Goal: Task Accomplishment & Management: Manage account settings

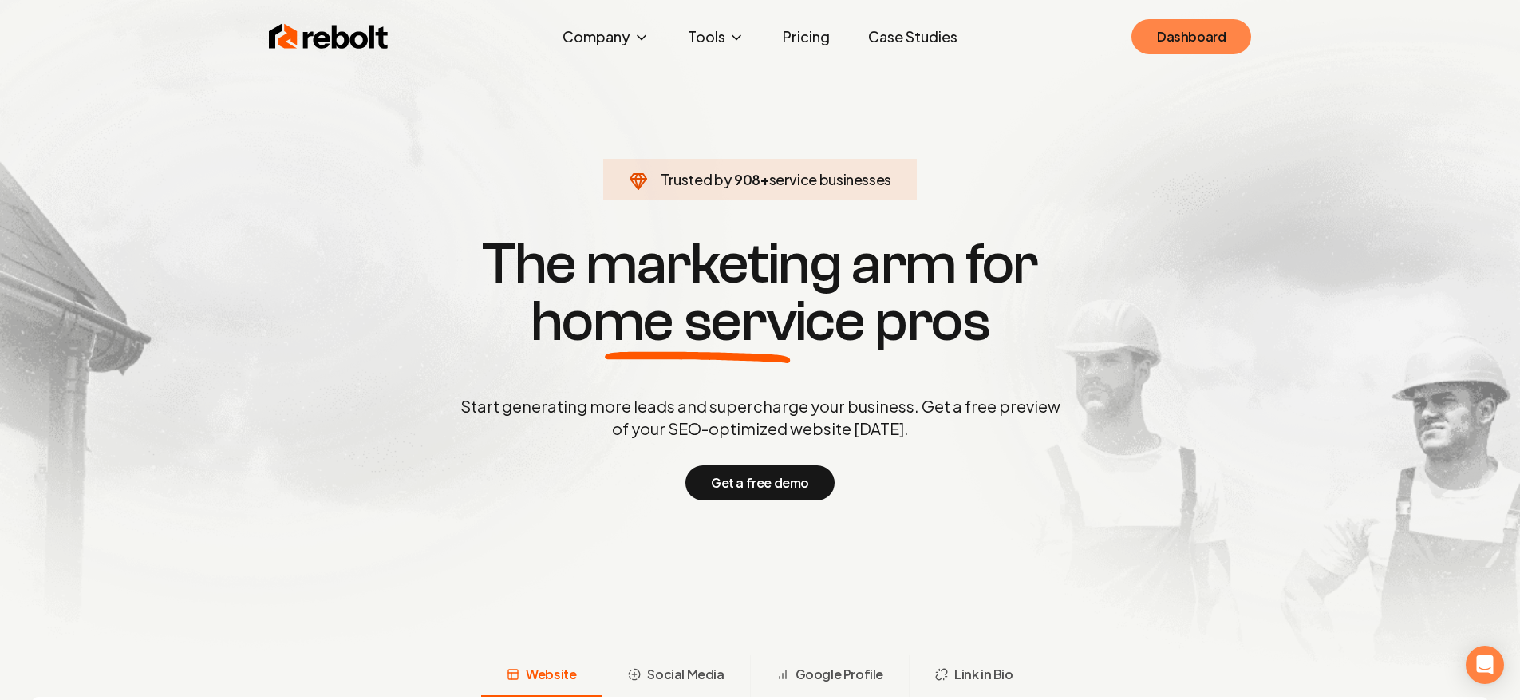
click at [1178, 32] on link "Dashboard" at bounding box center [1191, 36] width 120 height 35
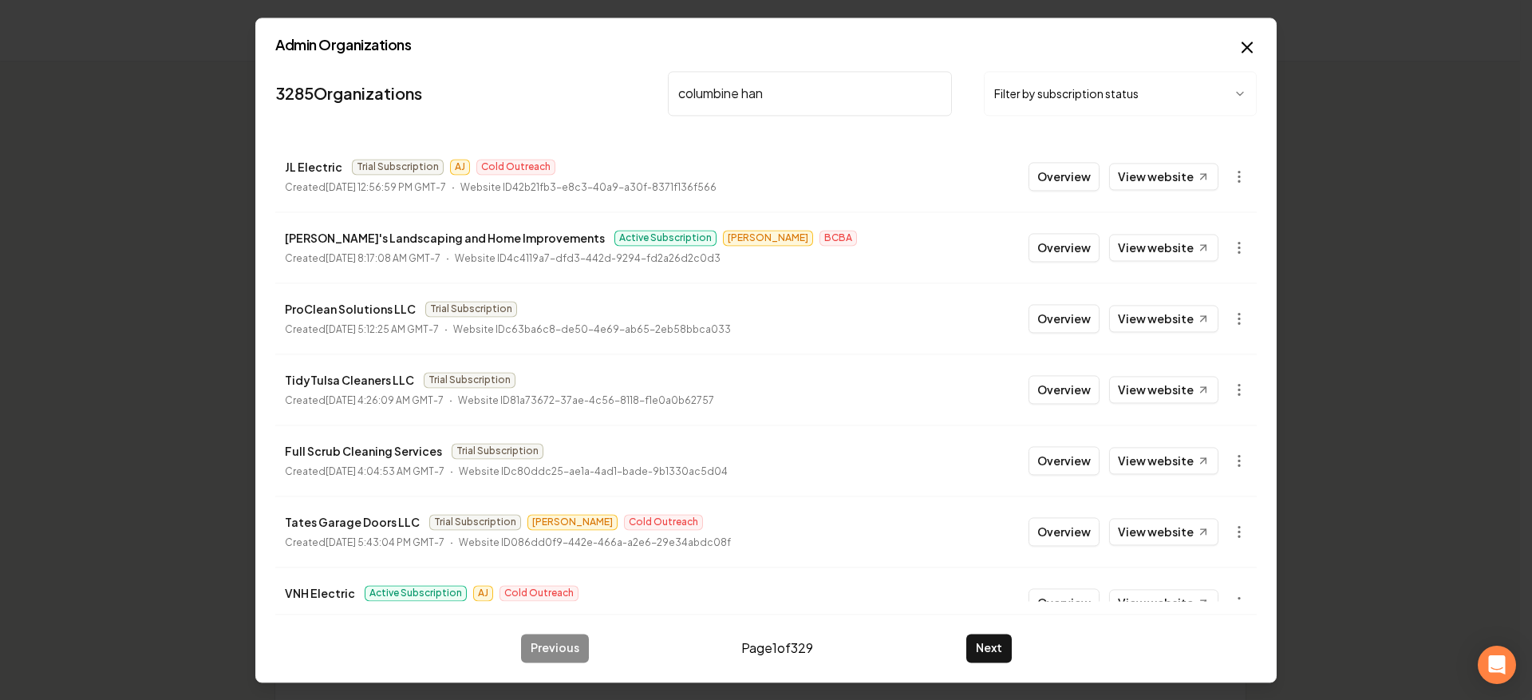
type input "columbine hand"
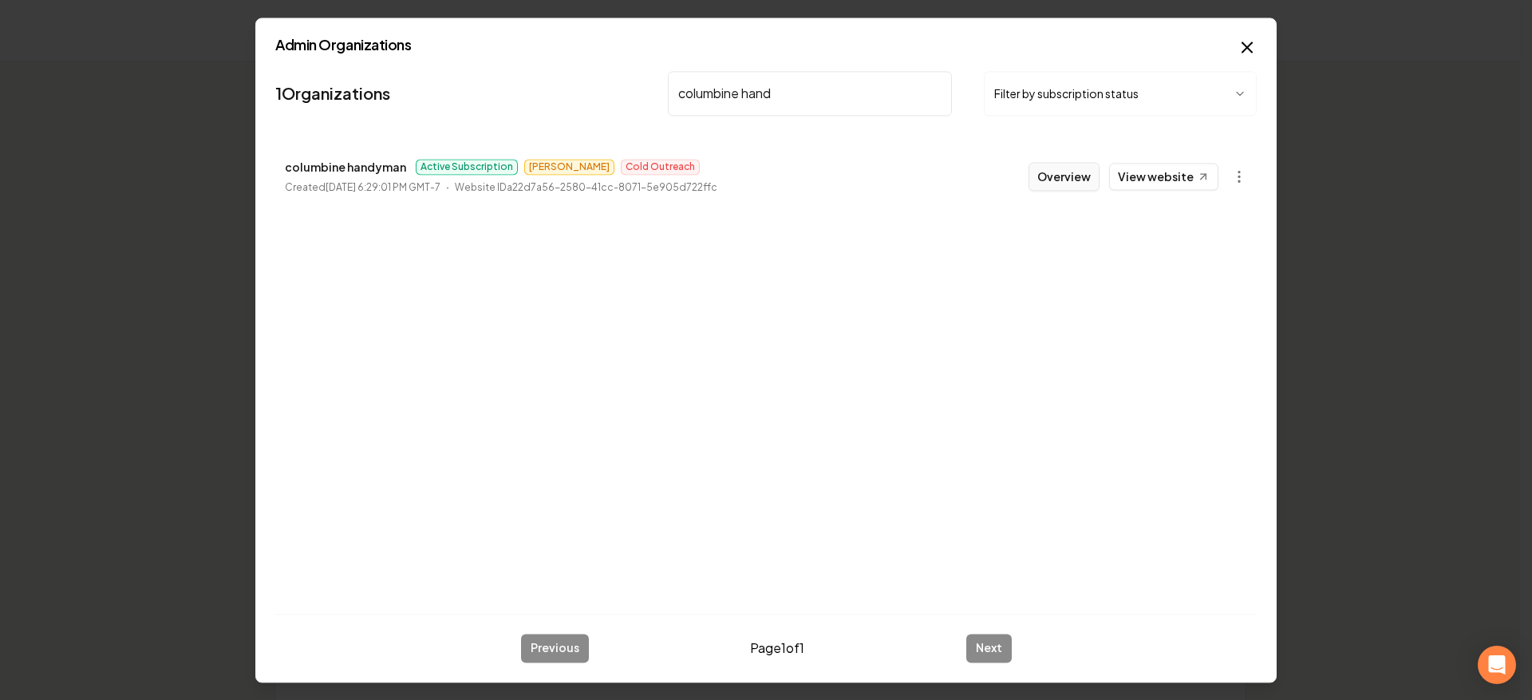
click at [1051, 178] on button "Overview" at bounding box center [1063, 176] width 71 height 29
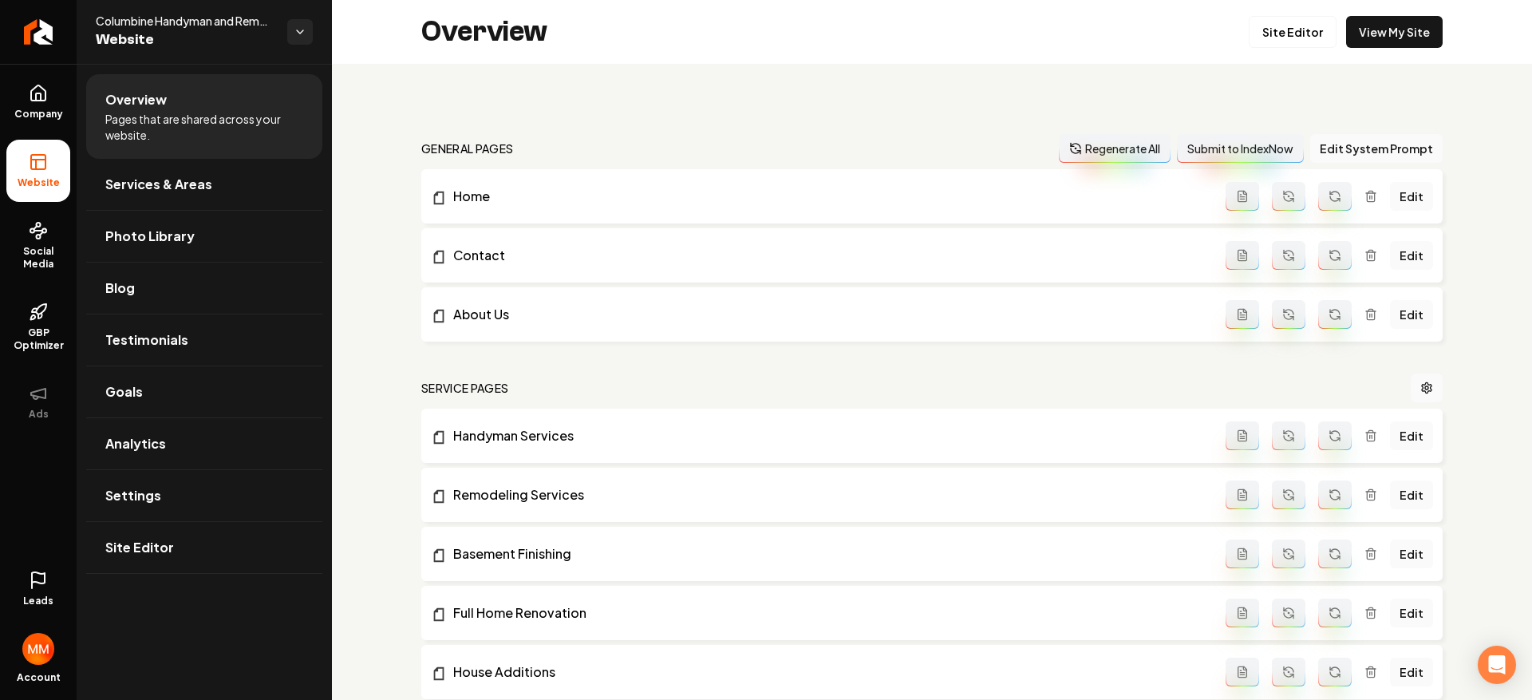
click at [49, 567] on link "Leads" at bounding box center [38, 589] width 64 height 62
click at [49, 576] on div "Leads Account" at bounding box center [38, 625] width 77 height 148
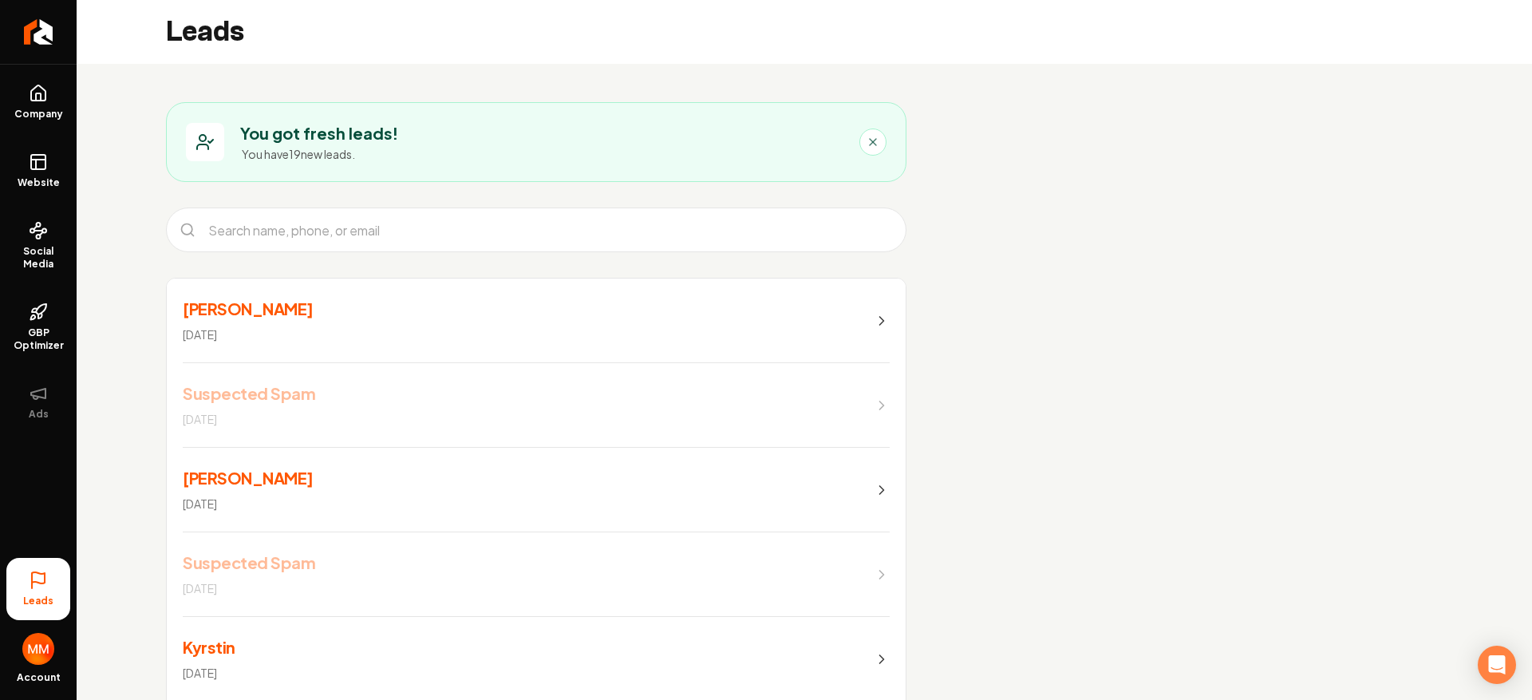
click at [458, 320] on link "[PERSON_NAME] [DATE]" at bounding box center [536, 320] width 739 height 85
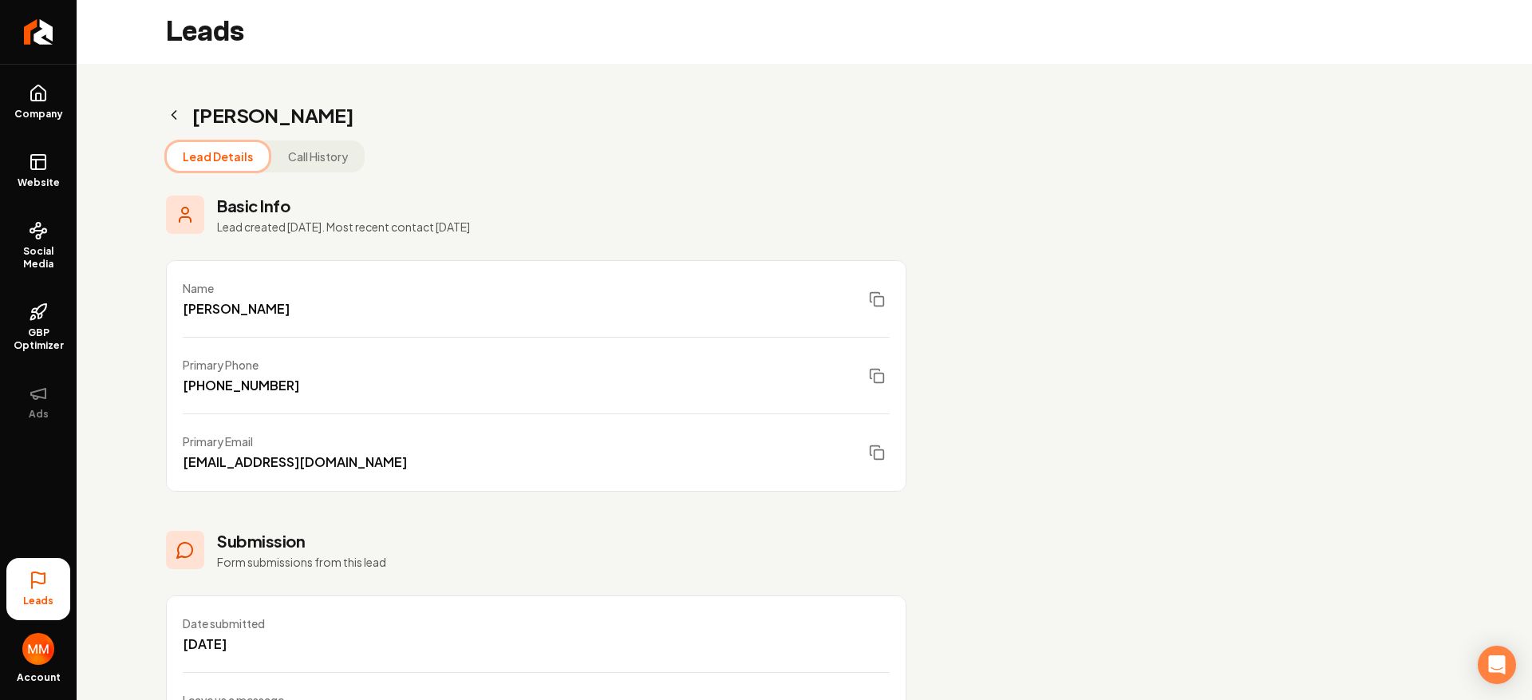
click at [176, 115] on icon "Main content area" at bounding box center [174, 115] width 16 height 16
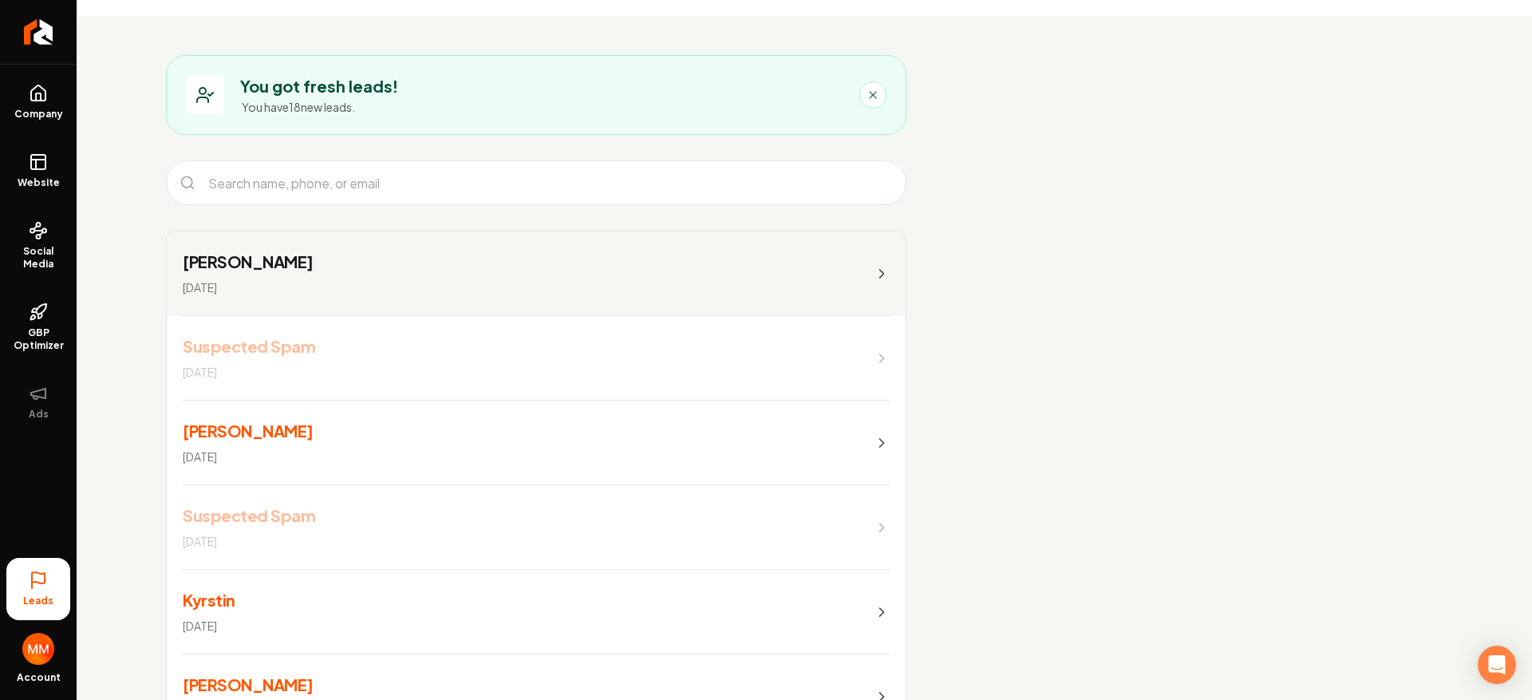
scroll to position [49, 0]
click at [321, 425] on link "[PERSON_NAME] [DATE]" at bounding box center [536, 440] width 739 height 85
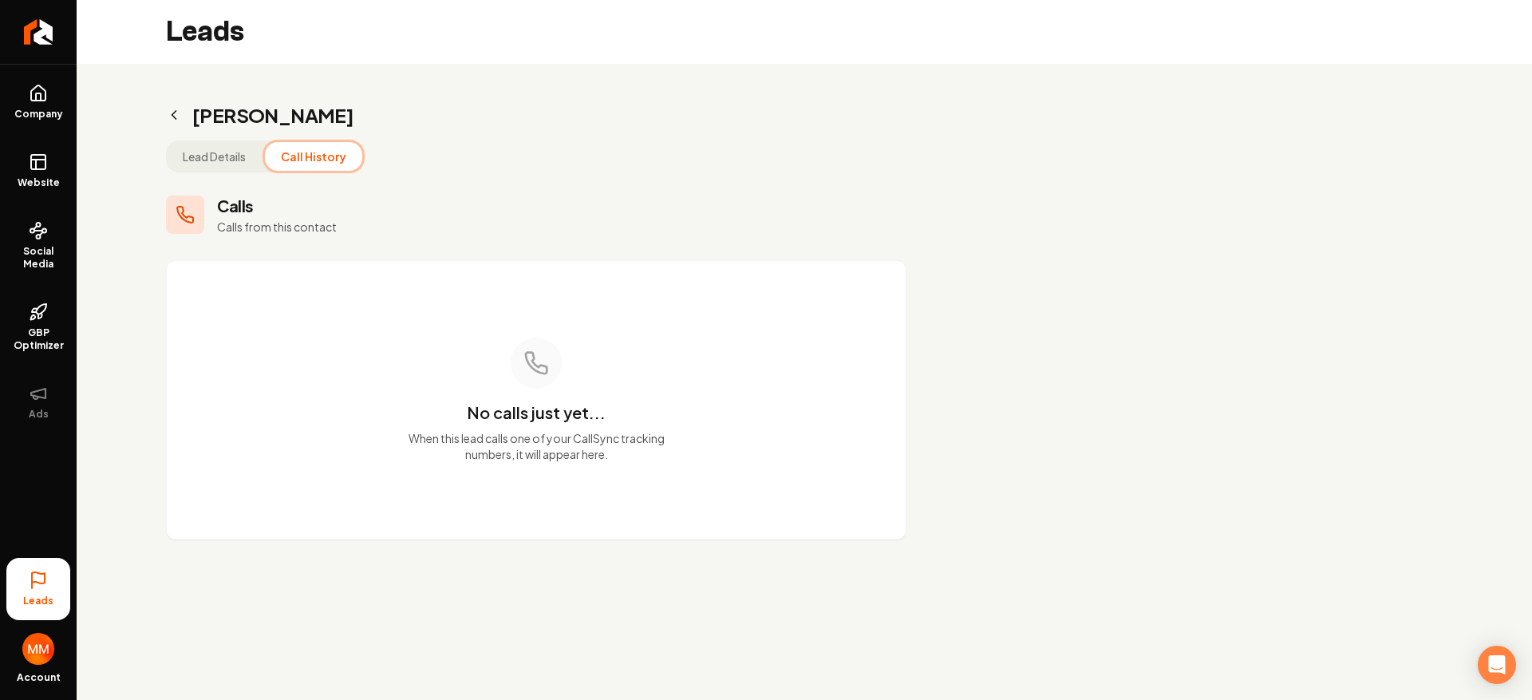
click at [298, 32] on div "Leads [PERSON_NAME] Lead Details Call History Calls Calls from this contact No …" at bounding box center [804, 289] width 1455 height 578
click at [178, 107] on icon "Main content area" at bounding box center [174, 115] width 16 height 16
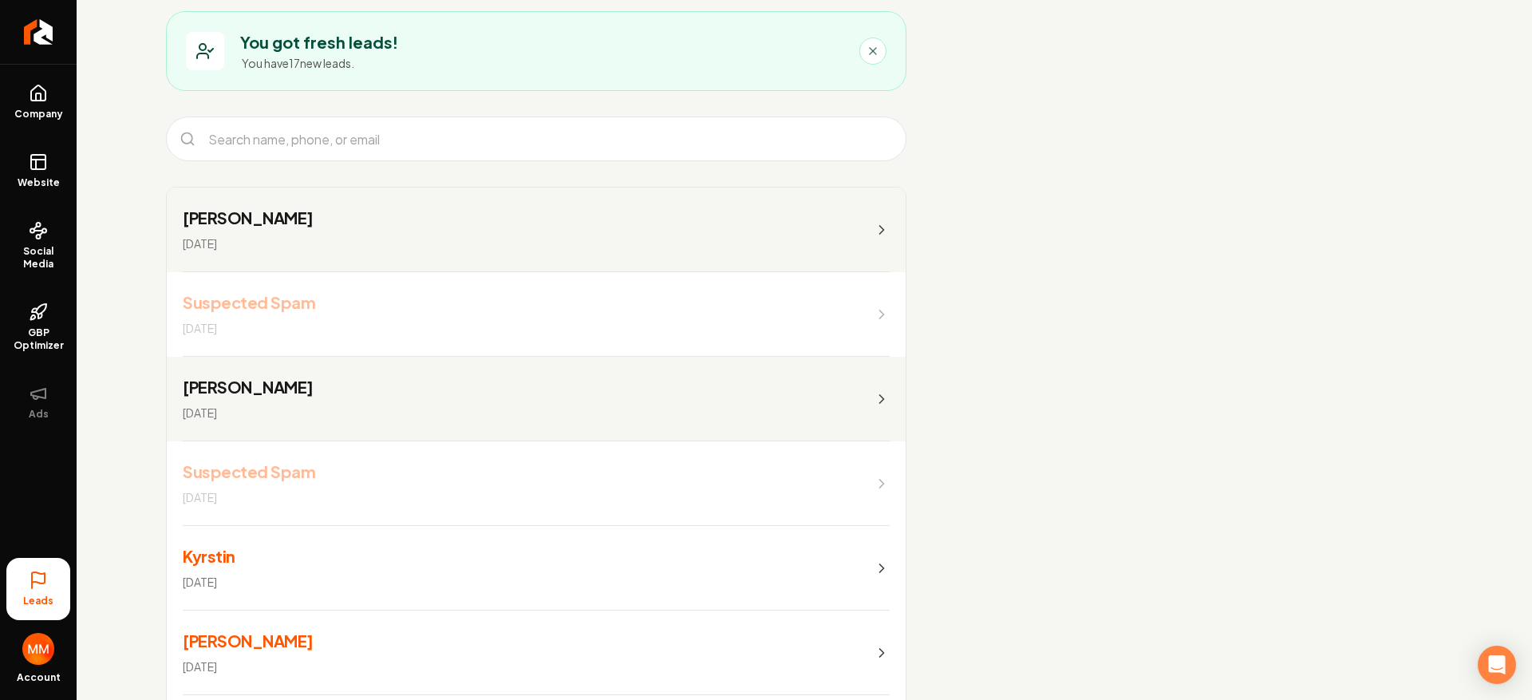
scroll to position [188, 0]
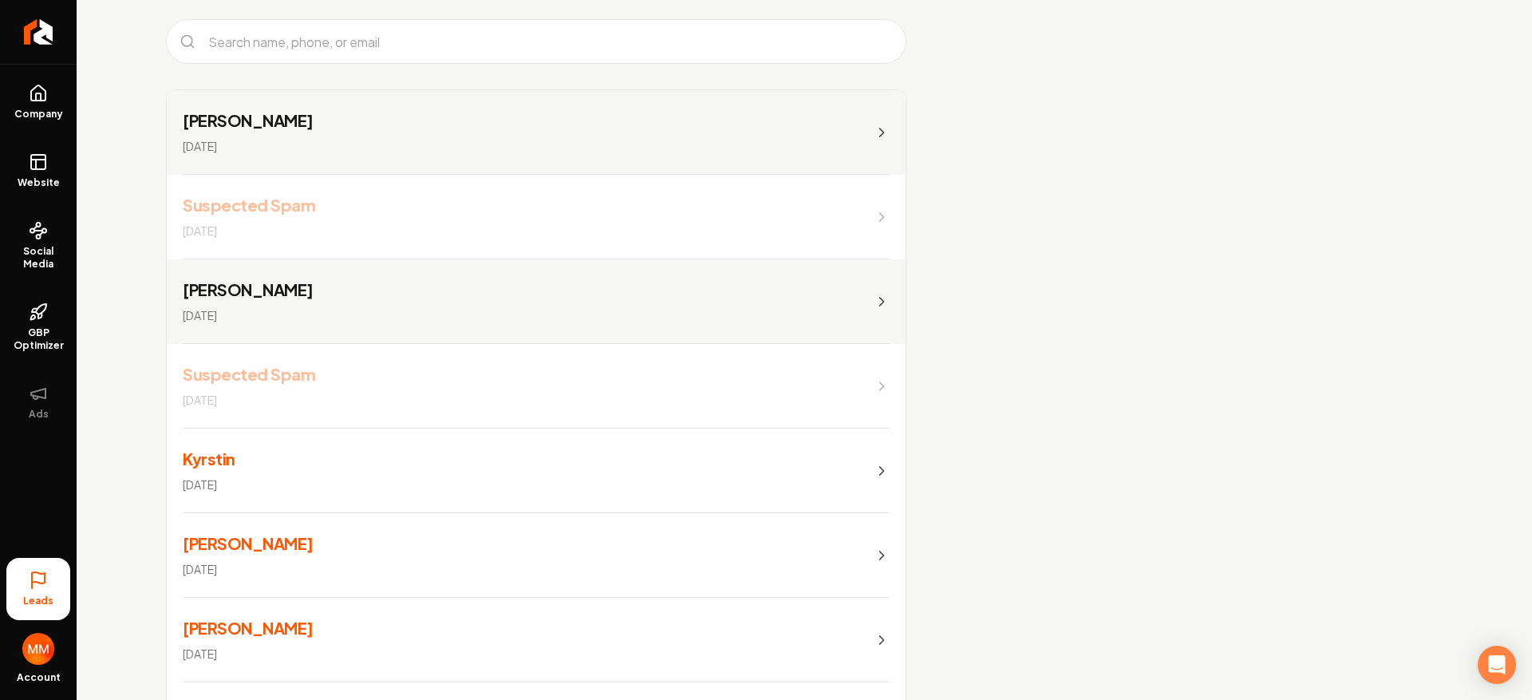
click at [357, 463] on link "Kyrstin [DATE]" at bounding box center [536, 470] width 739 height 85
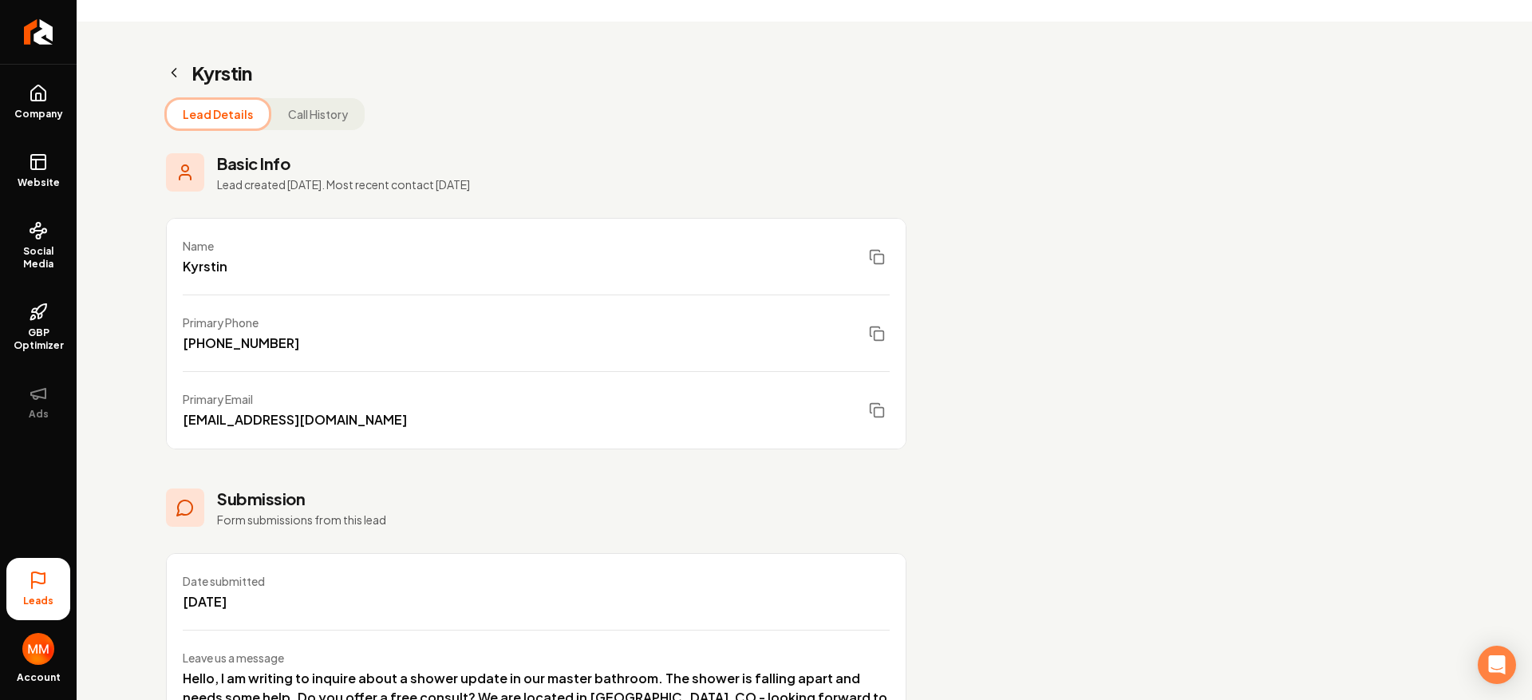
scroll to position [127, 0]
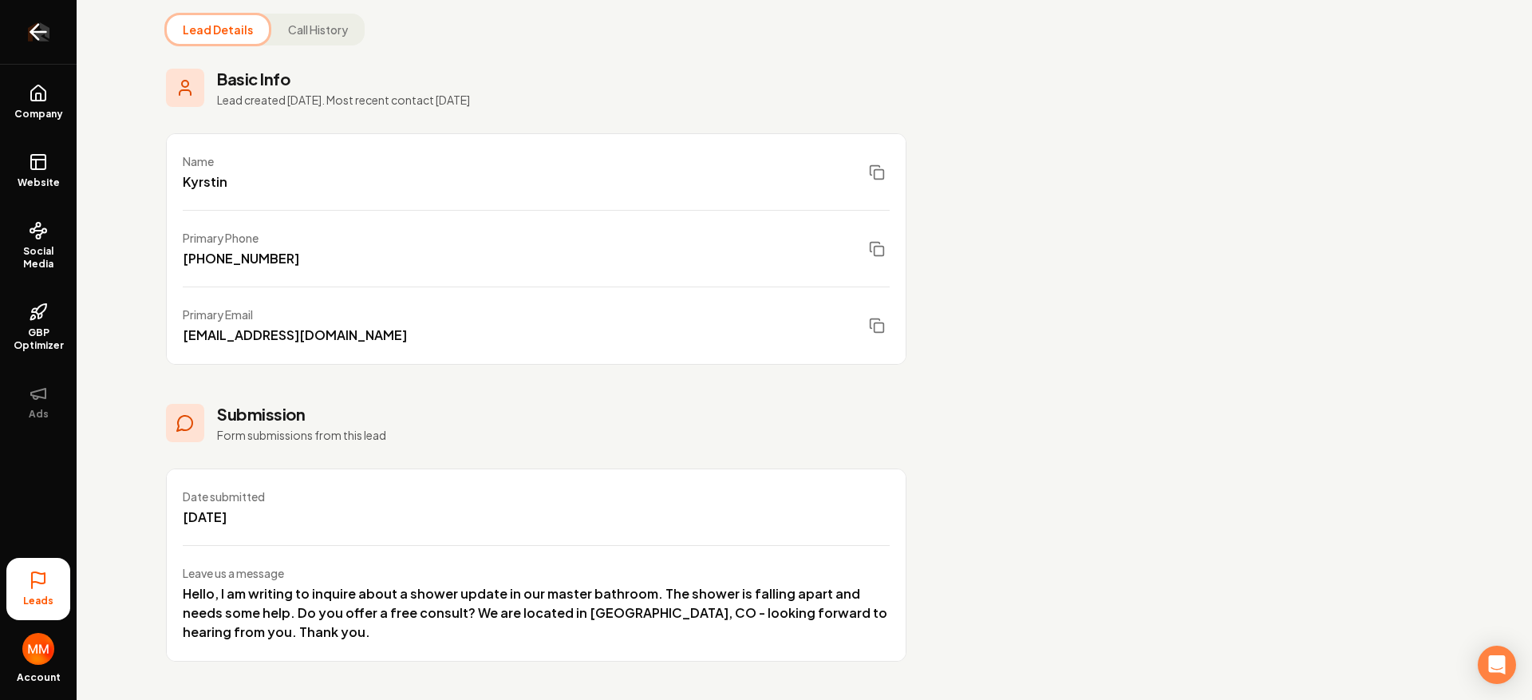
click at [46, 25] on icon "Return to dashboard" at bounding box center [39, 32] width 26 height 26
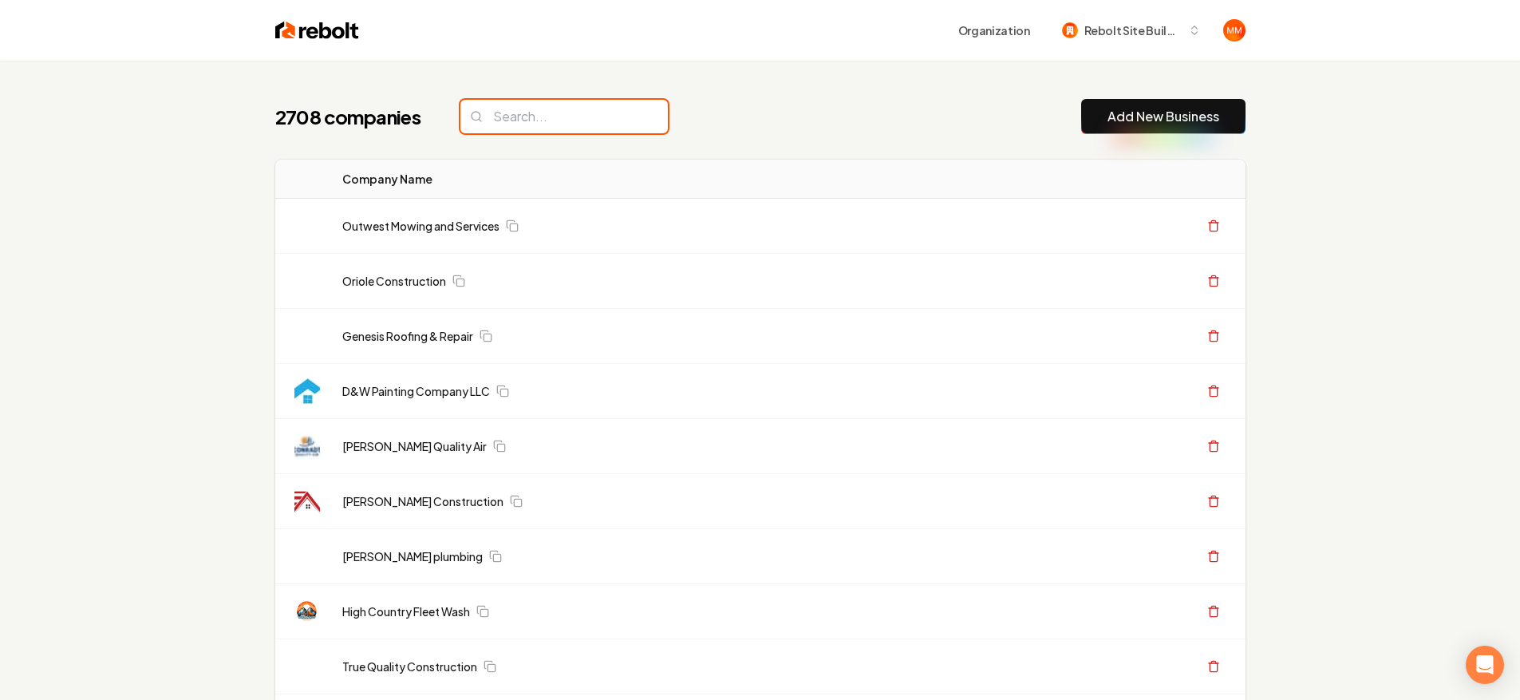
click at [545, 128] on input "search" at bounding box center [563, 117] width 207 height 34
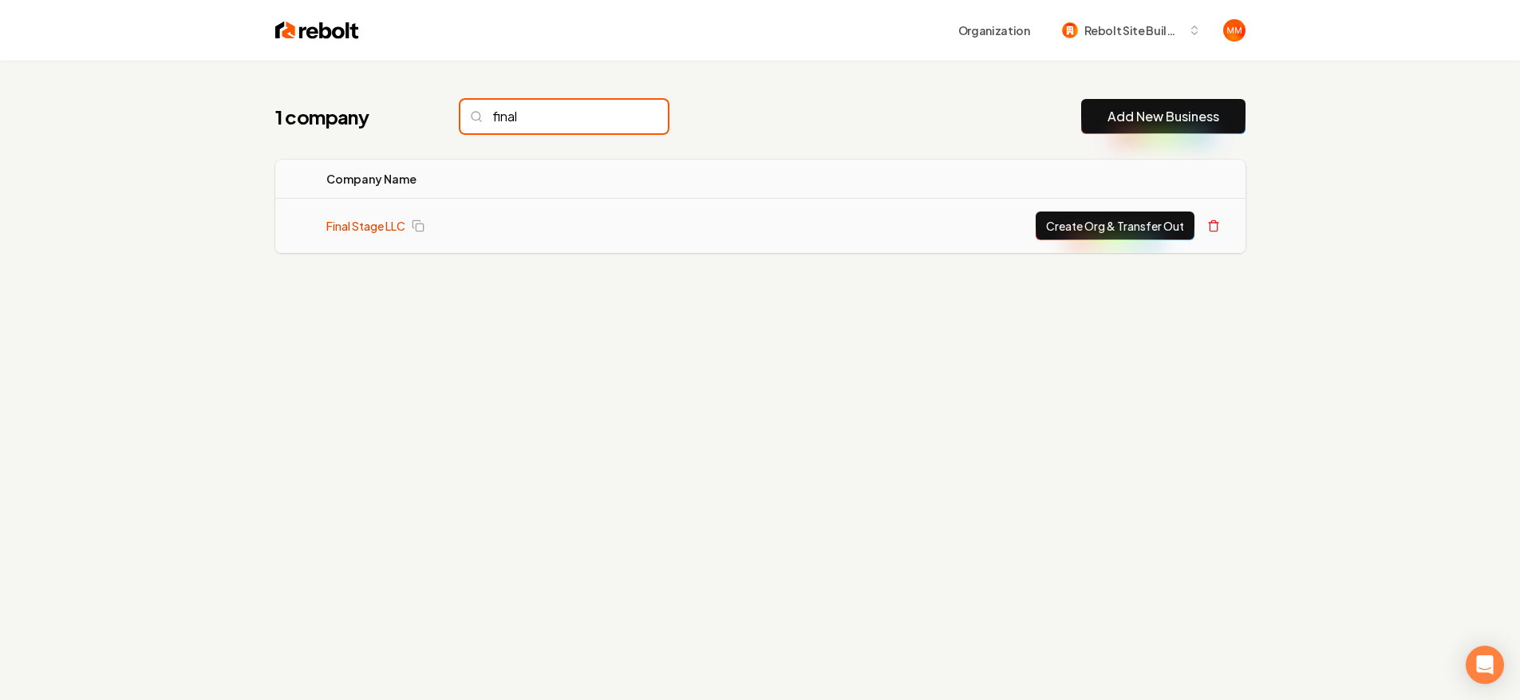
type input "final"
click at [369, 222] on link "Final Stage LLC" at bounding box center [365, 226] width 79 height 16
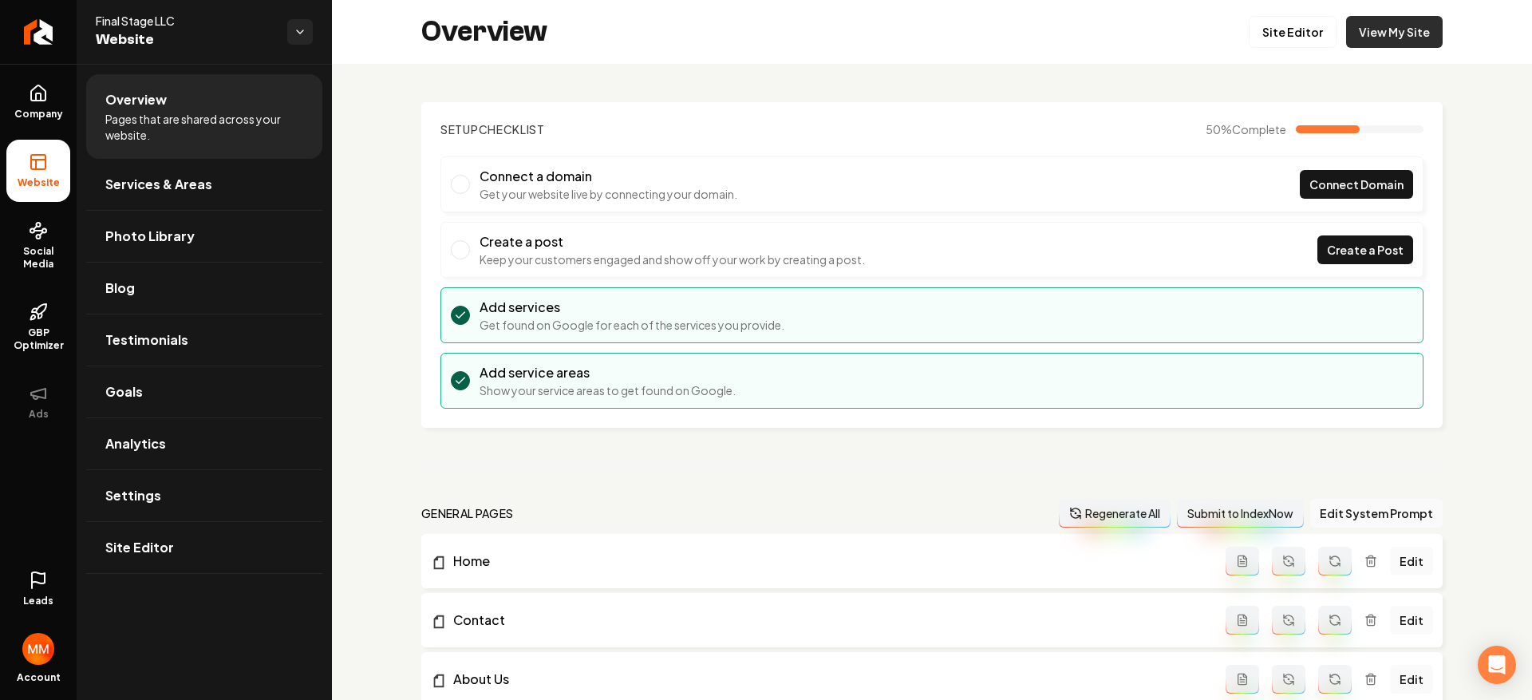
click at [1398, 39] on link "View My Site" at bounding box center [1394, 32] width 97 height 32
click at [1292, 34] on link "Site Editor" at bounding box center [1292, 32] width 88 height 32
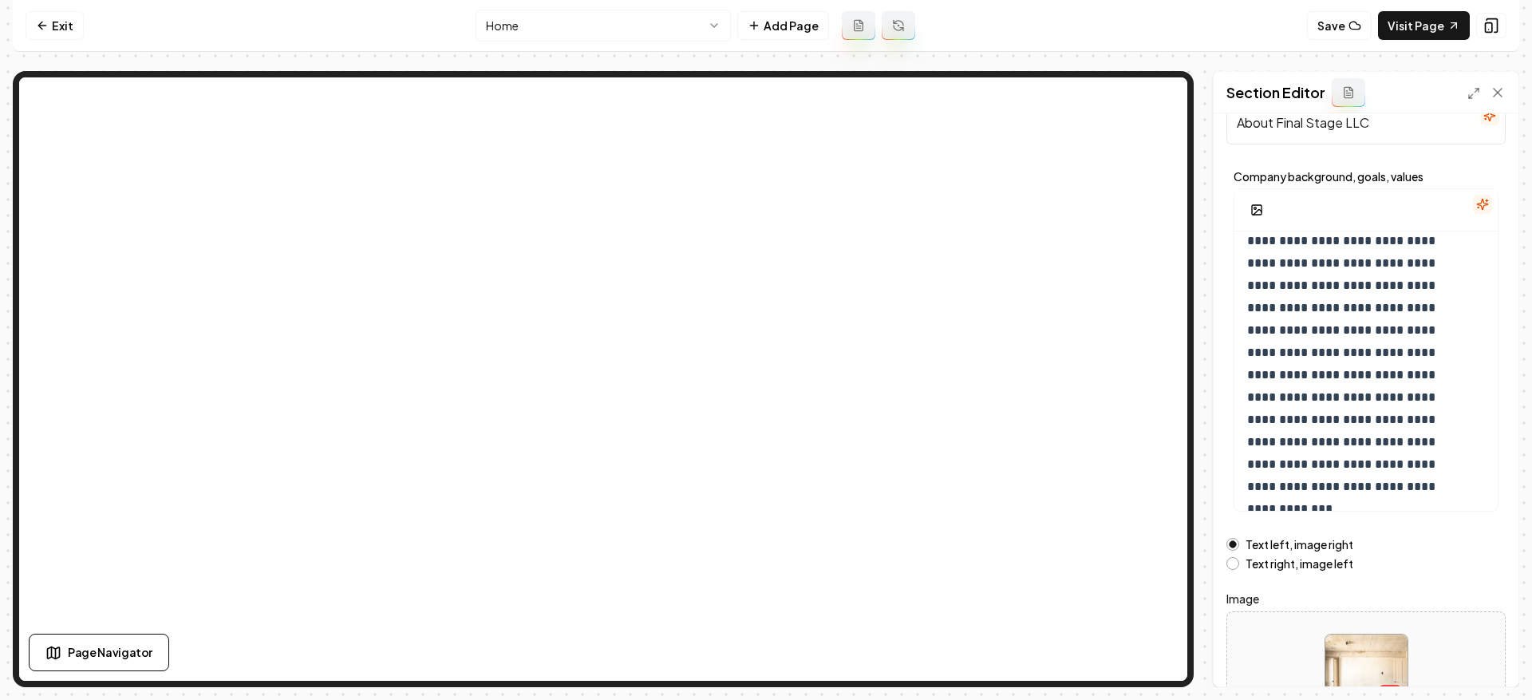
scroll to position [162, 0]
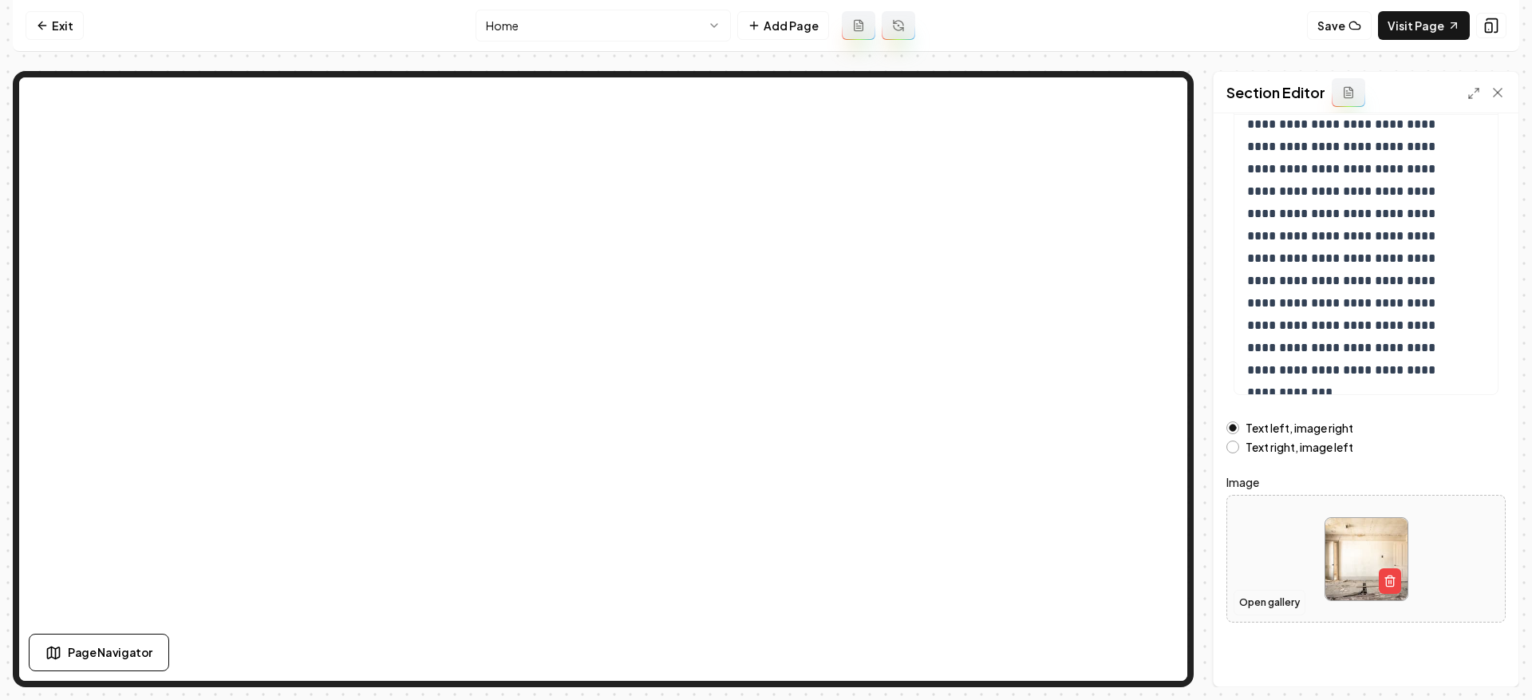
click at [1283, 598] on button "Open gallery" at bounding box center [1269, 603] width 72 height 26
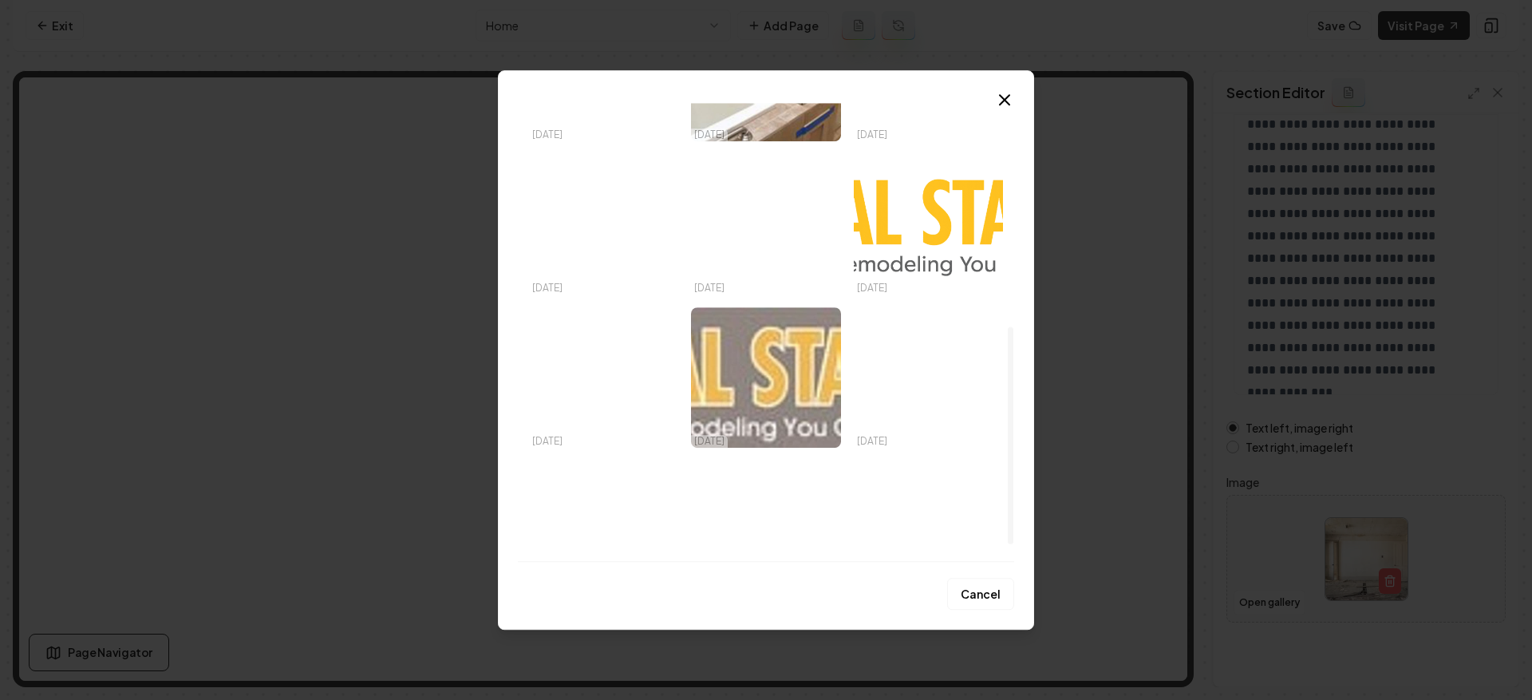
scroll to position [505, 0]
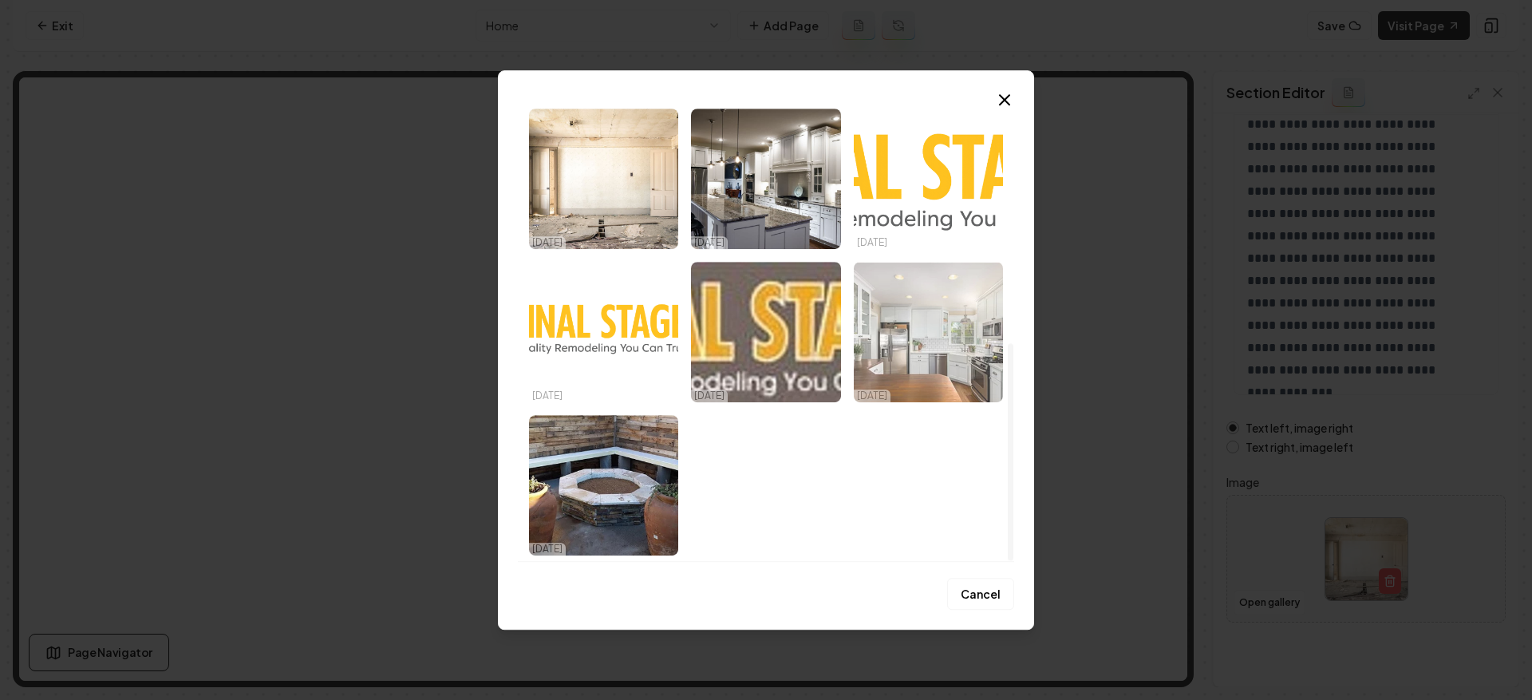
click at [930, 357] on img "Select image image_68af03545c7cd75eb8630bf9.jpeg" at bounding box center [928, 332] width 149 height 140
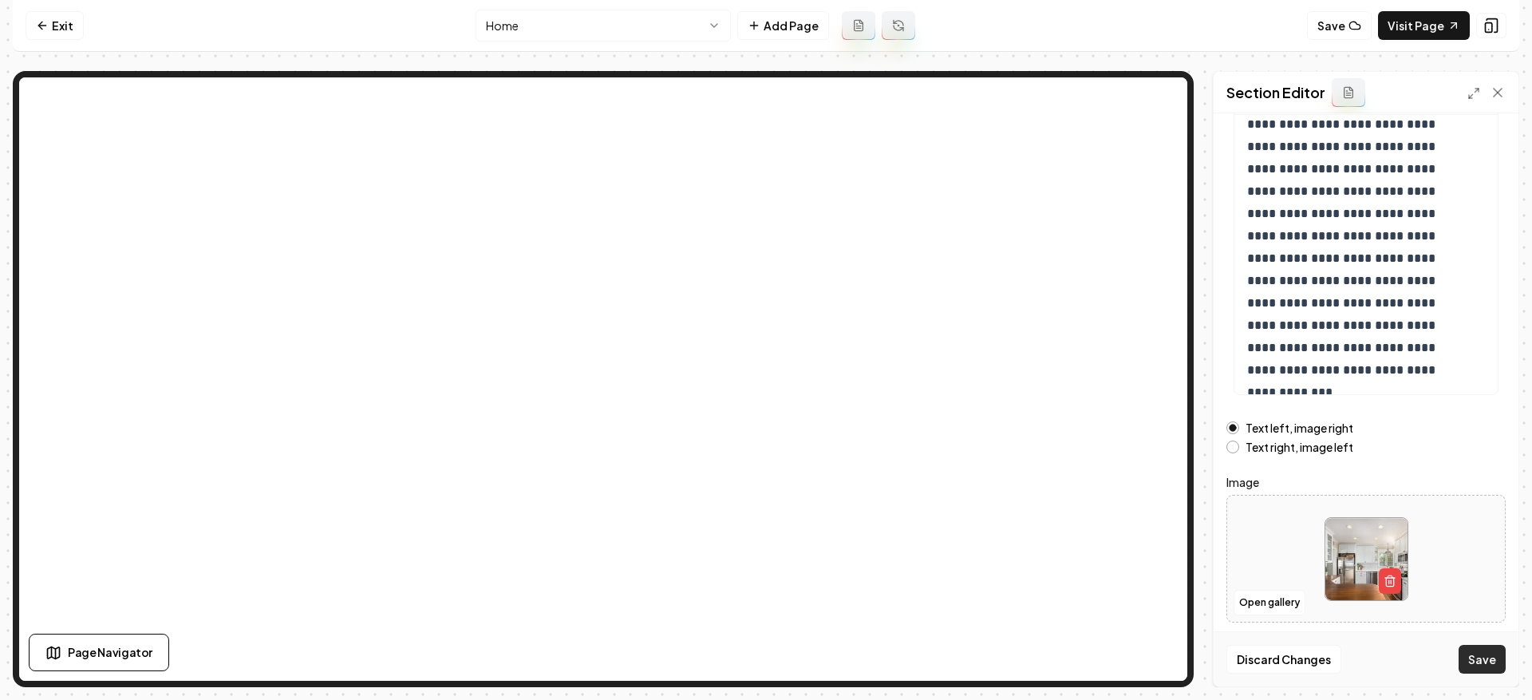
click at [1476, 661] on button "Save" at bounding box center [1481, 659] width 47 height 29
click at [1284, 605] on button "Open gallery" at bounding box center [1269, 603] width 72 height 26
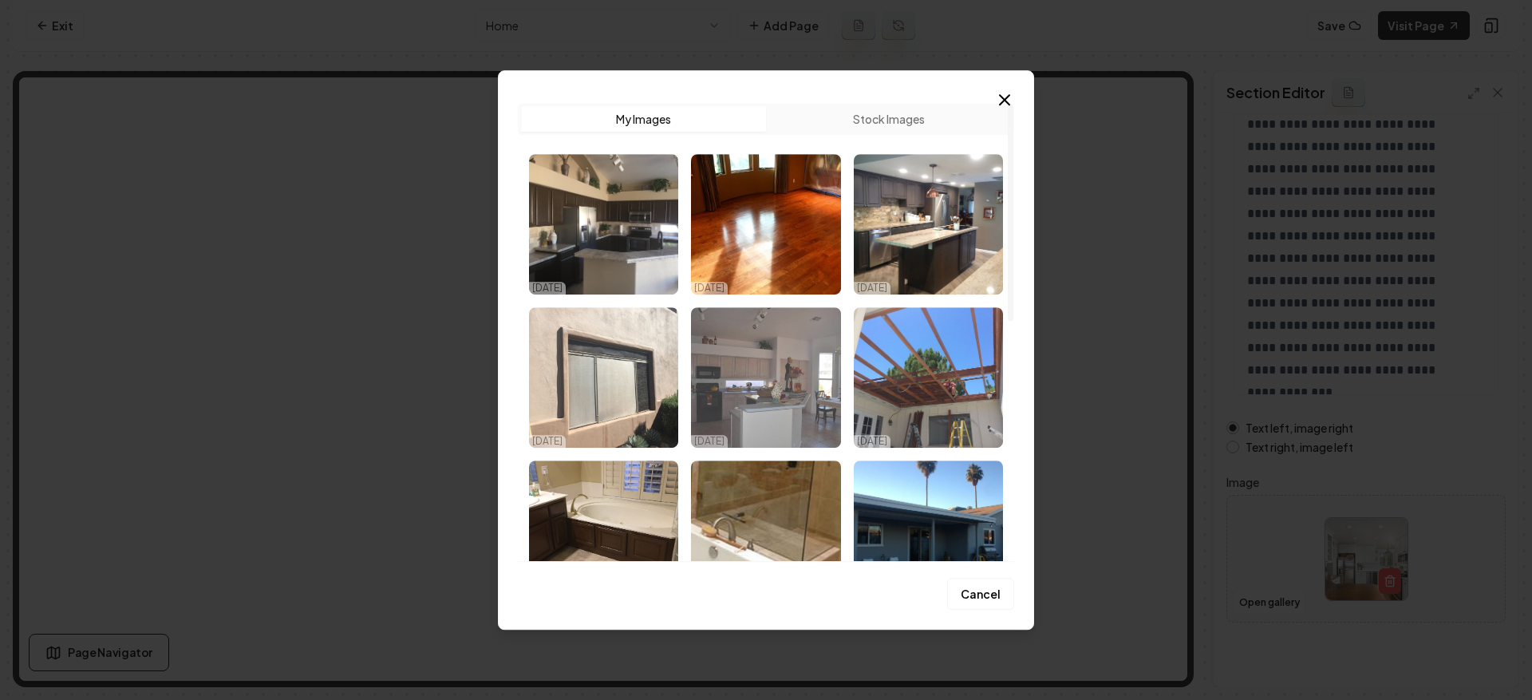
click at [794, 401] on img "Select image image_68af07ce5c7cd75eb891fce3.png" at bounding box center [765, 377] width 149 height 140
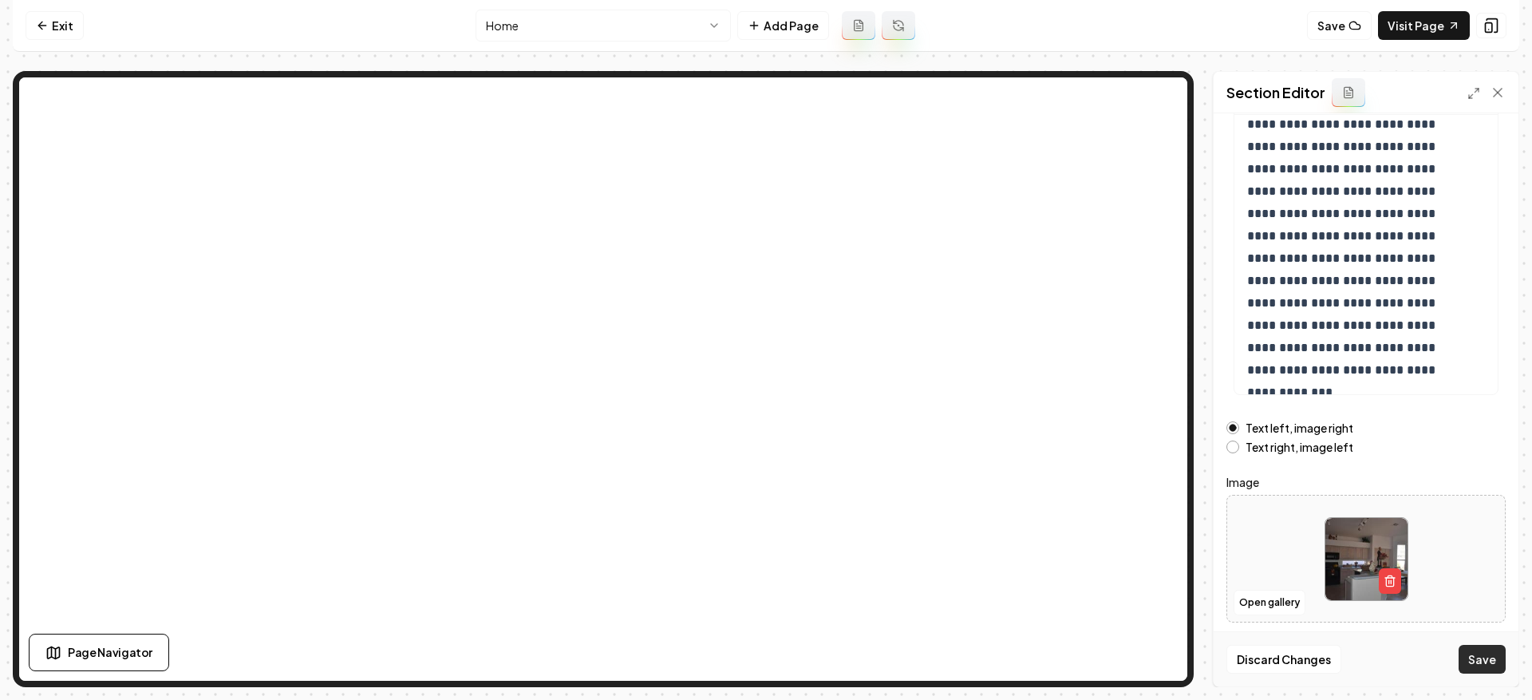
click at [1489, 653] on button "Save" at bounding box center [1481, 659] width 47 height 29
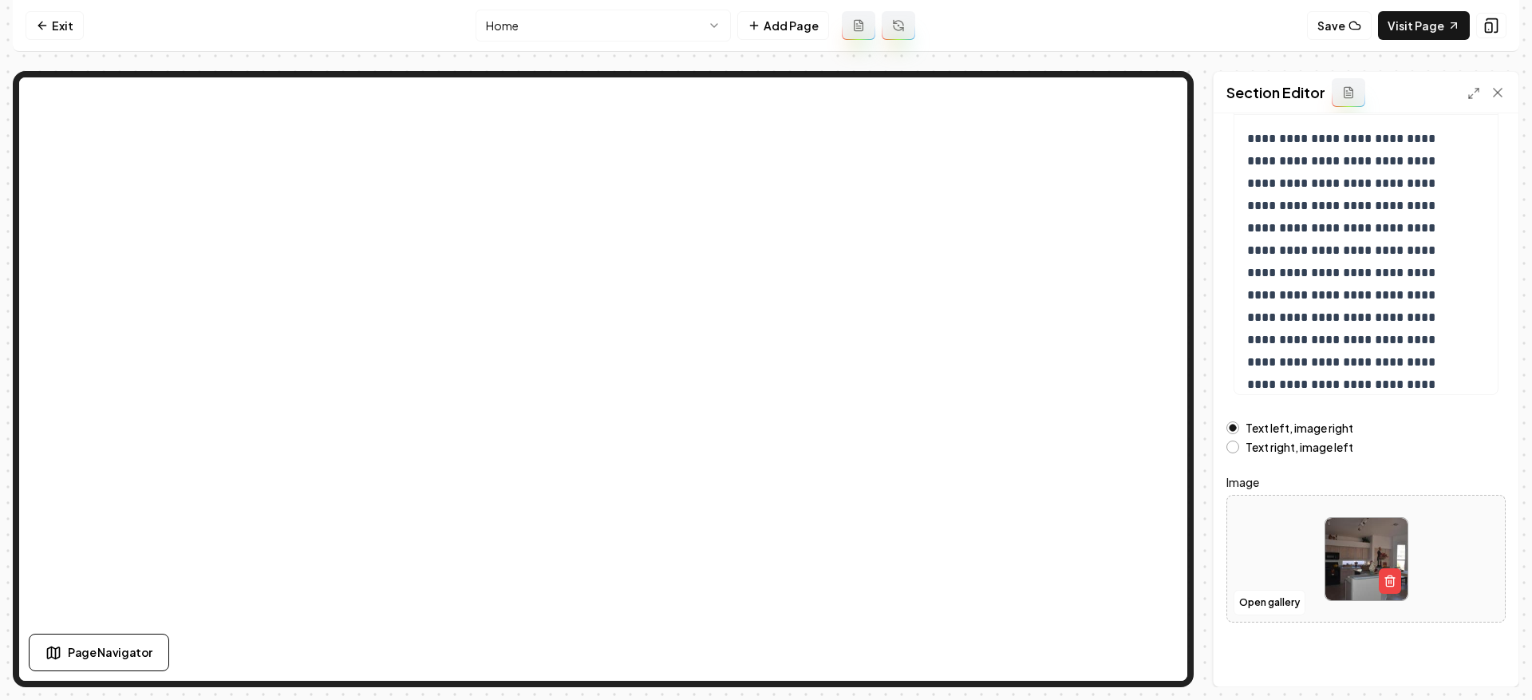
scroll to position [0, 0]
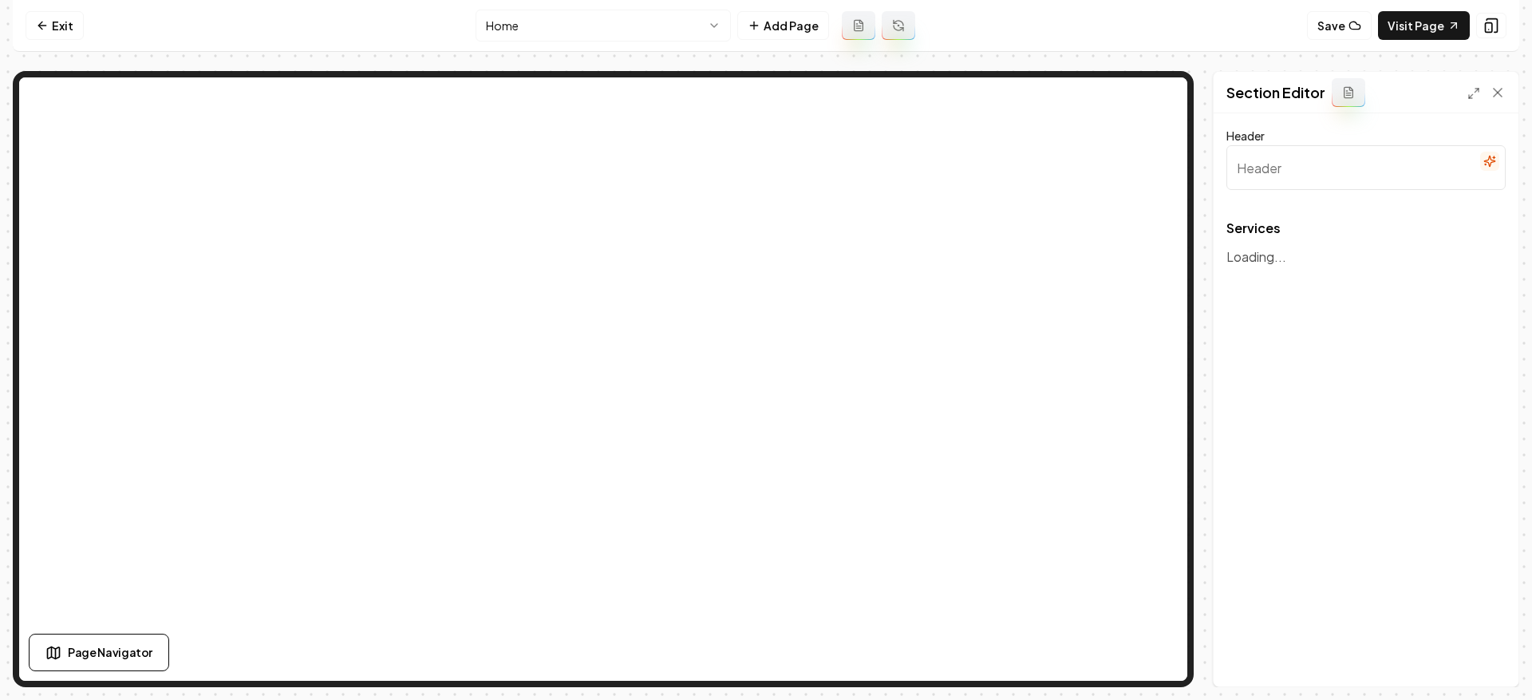
type input "Transform Your Home with Our Expertise"
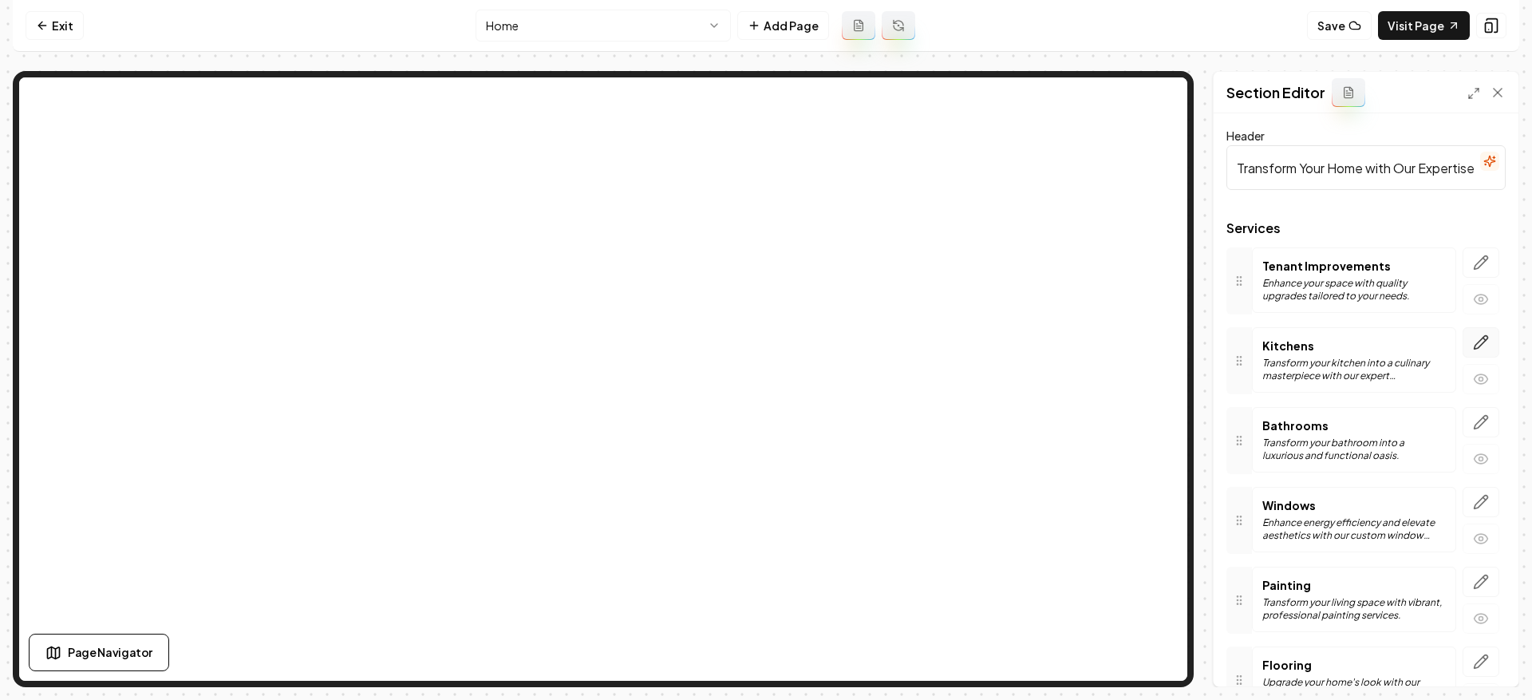
click at [1462, 340] on button "button" at bounding box center [1480, 342] width 37 height 30
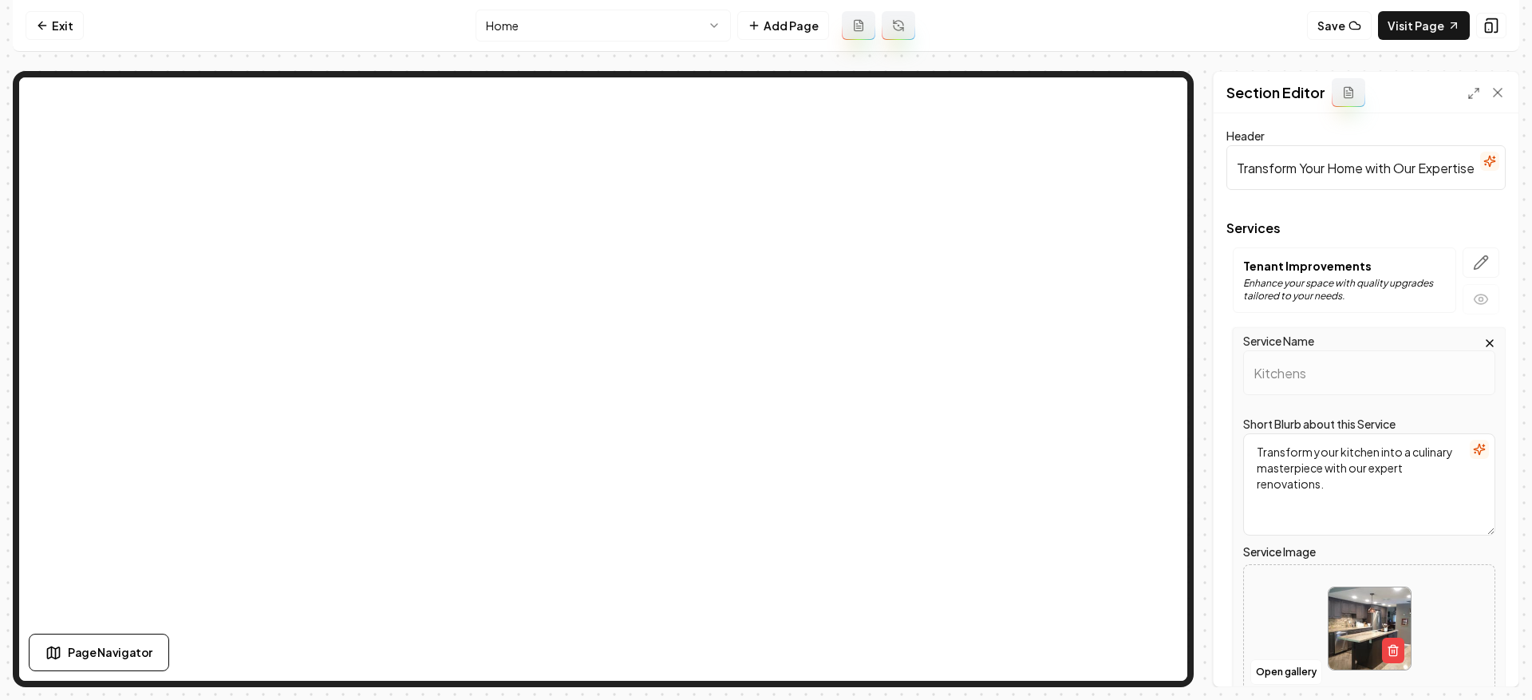
click at [1340, 216] on div at bounding box center [1365, 215] width 279 height 13
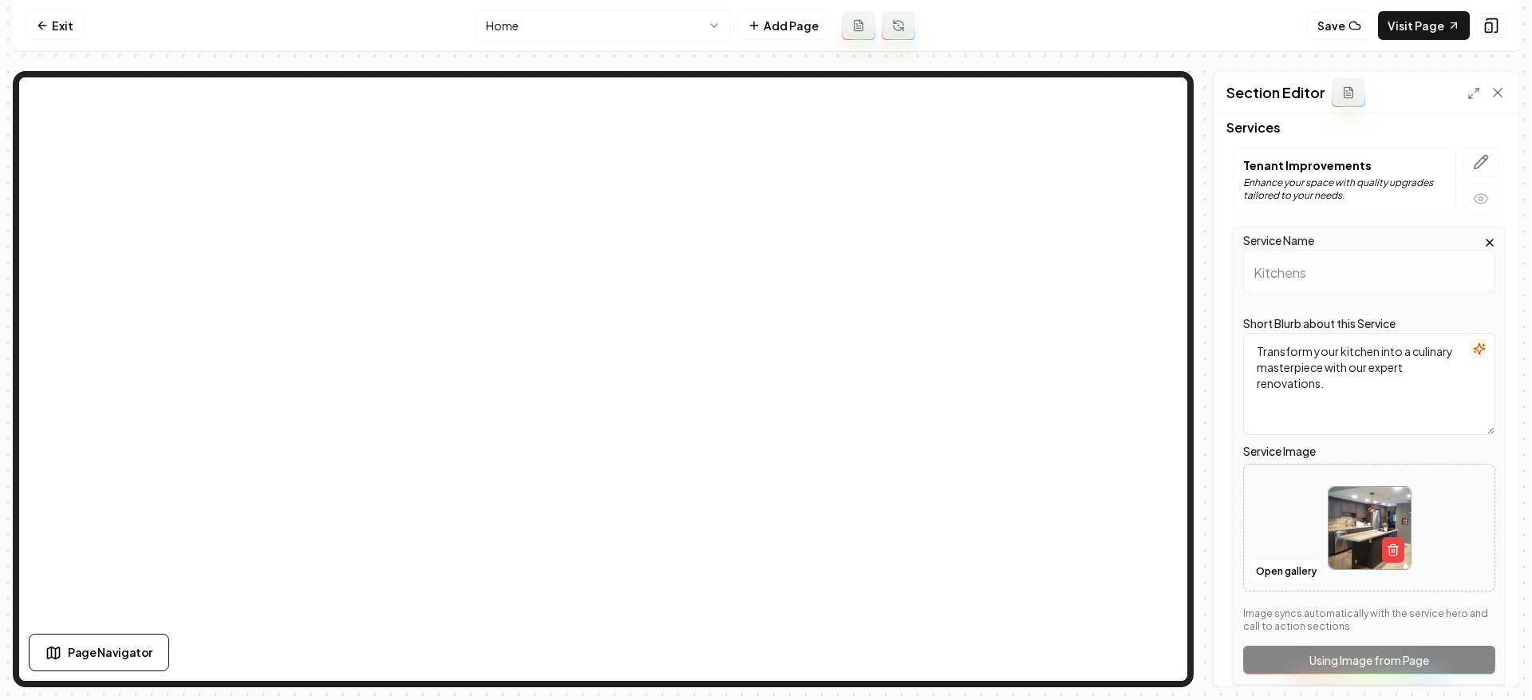
scroll to position [353, 0]
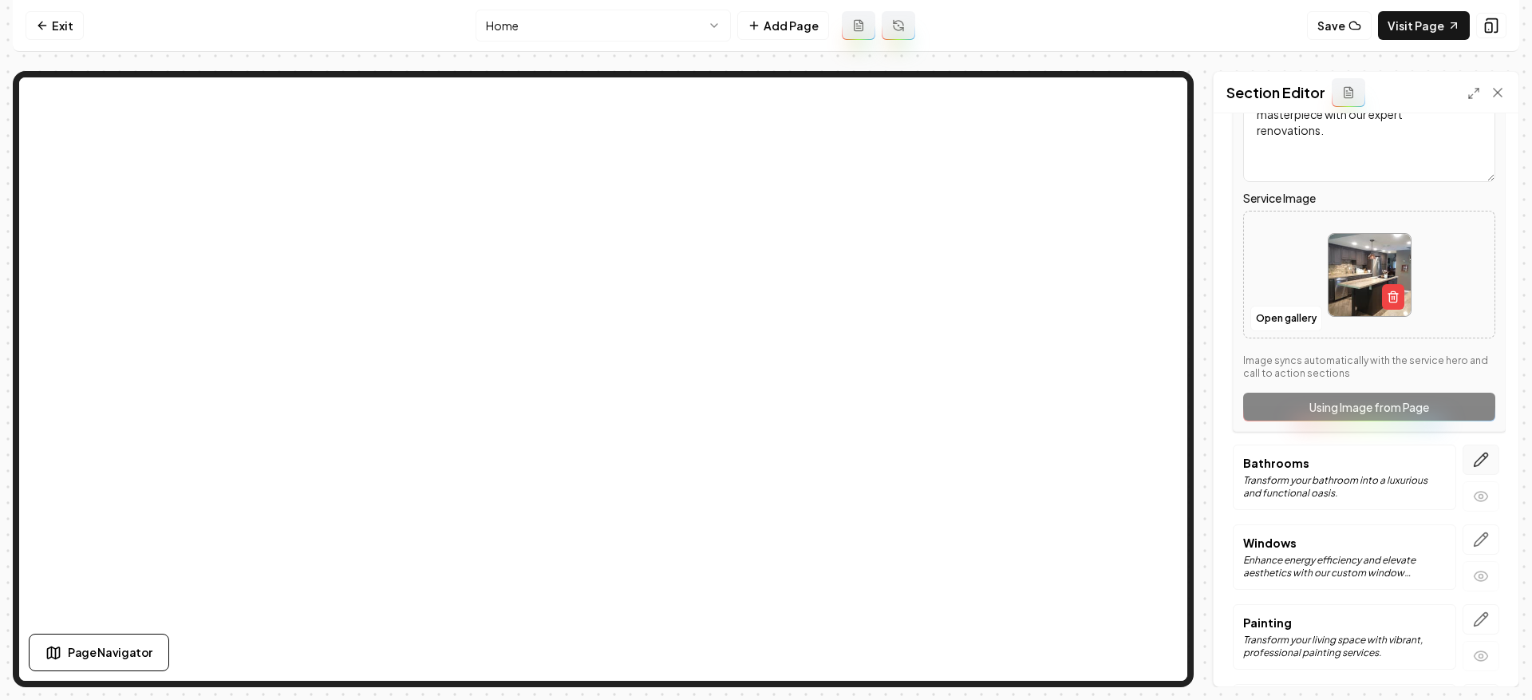
click at [1473, 452] on icon "button" at bounding box center [1481, 460] width 16 height 16
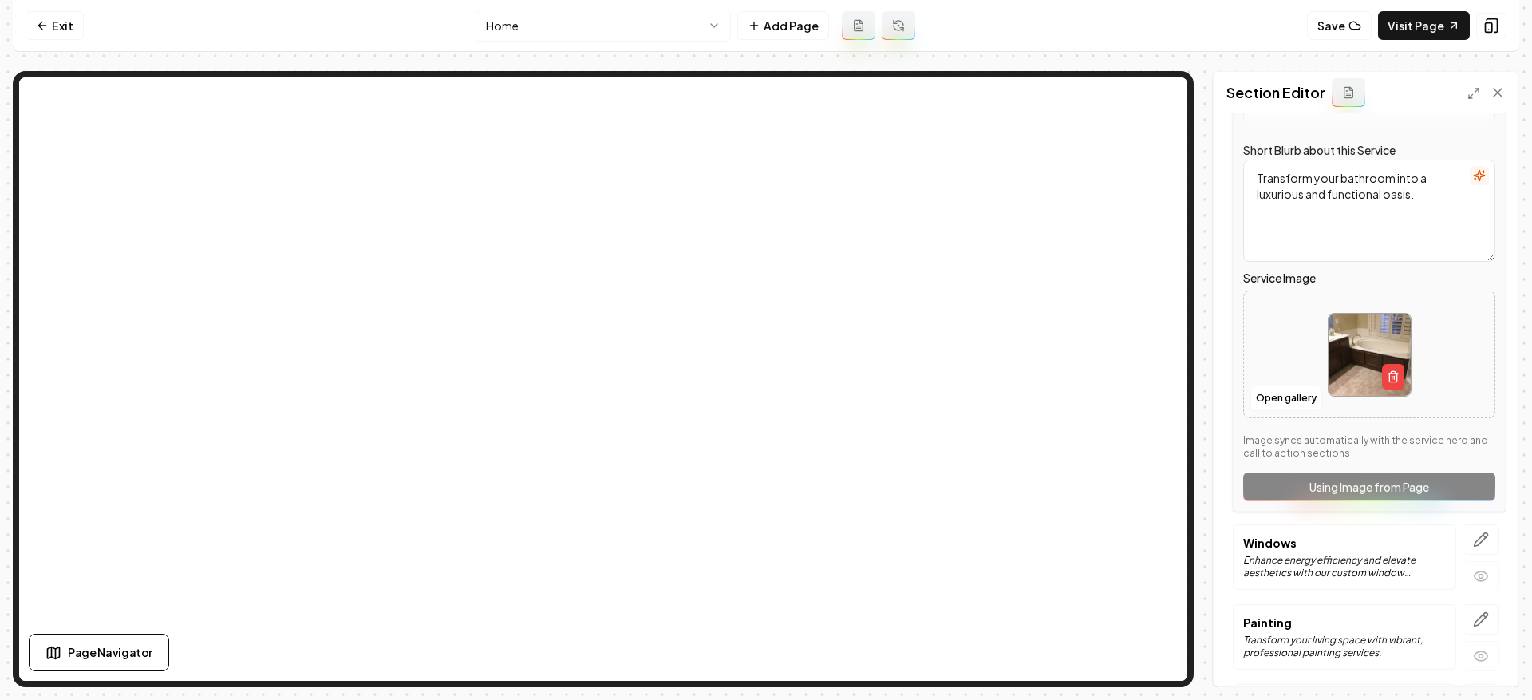
click at [1379, 176] on textarea "Transform your bathroom into a luxurious and functional oasis." at bounding box center [1369, 211] width 252 height 102
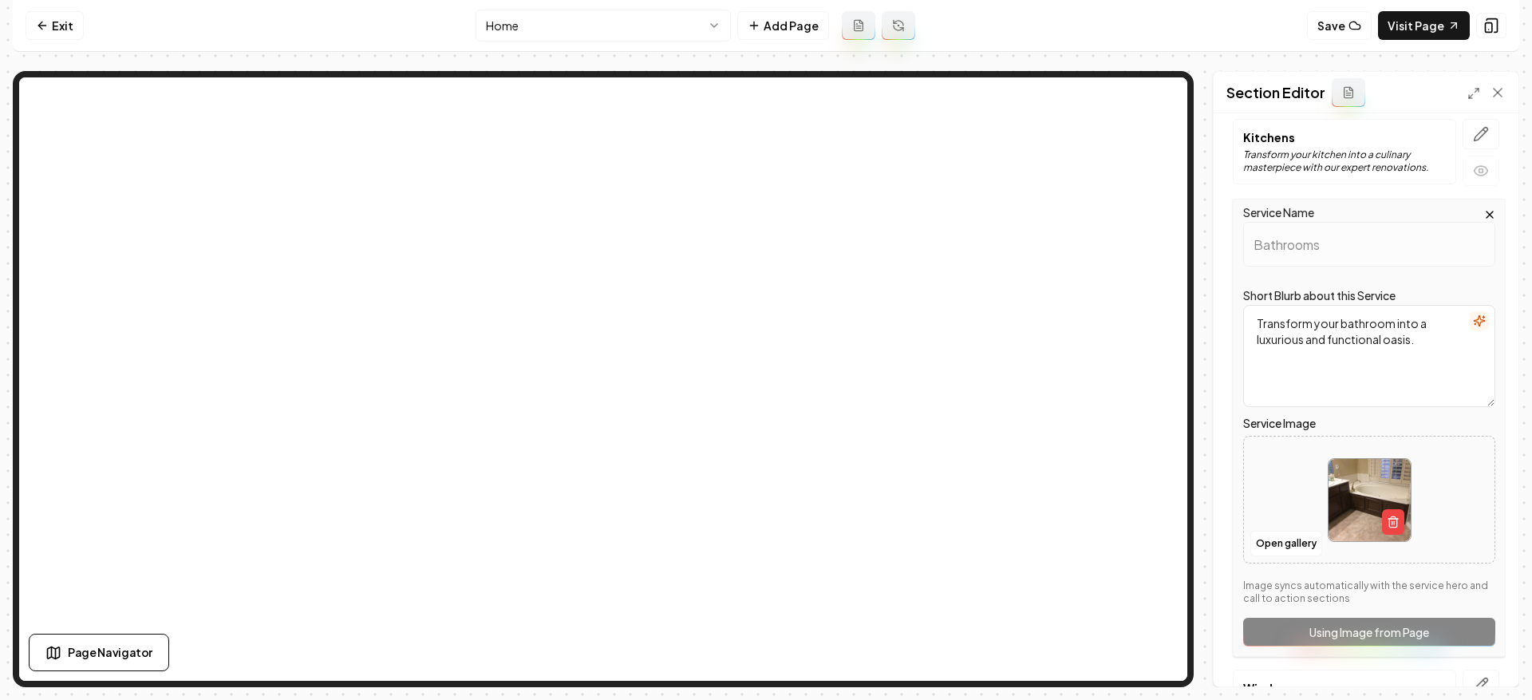
scroll to position [5, 0]
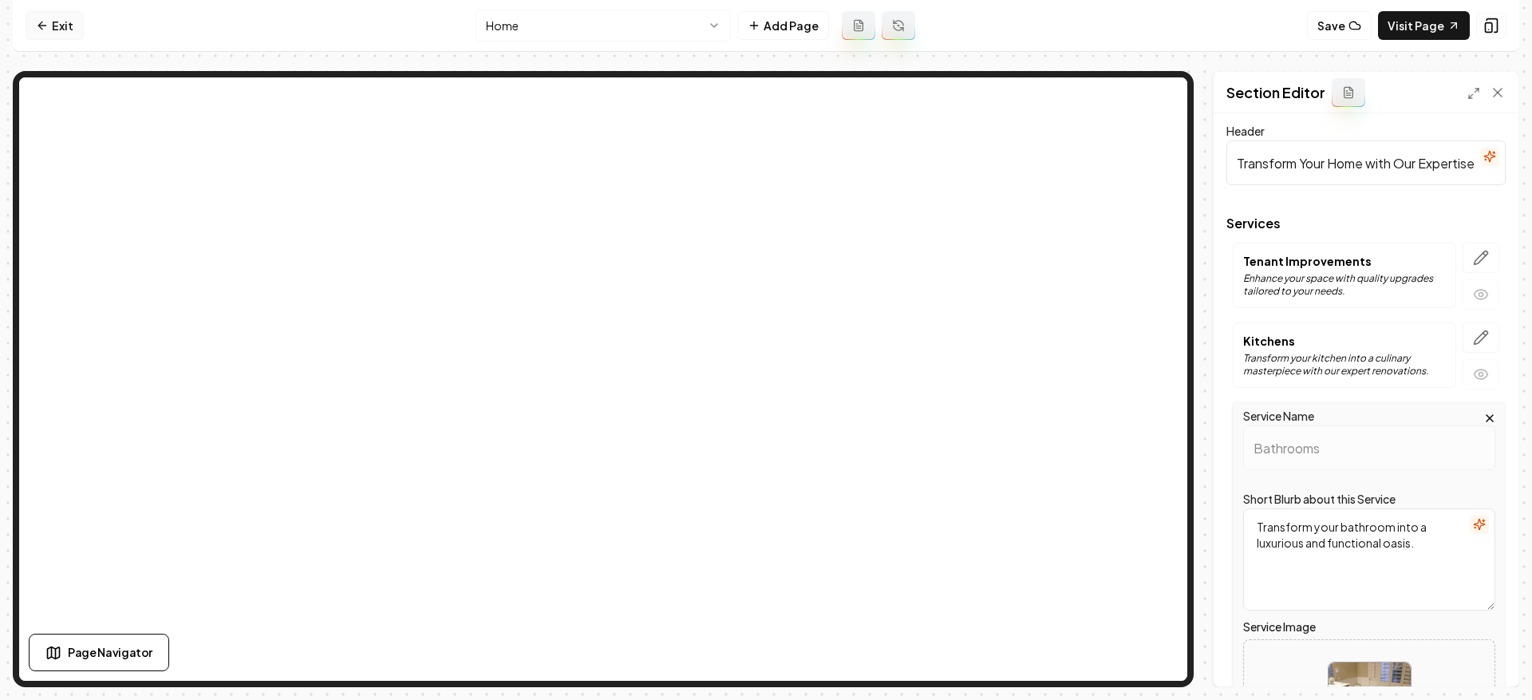
click at [30, 29] on link "Exit" at bounding box center [55, 25] width 58 height 29
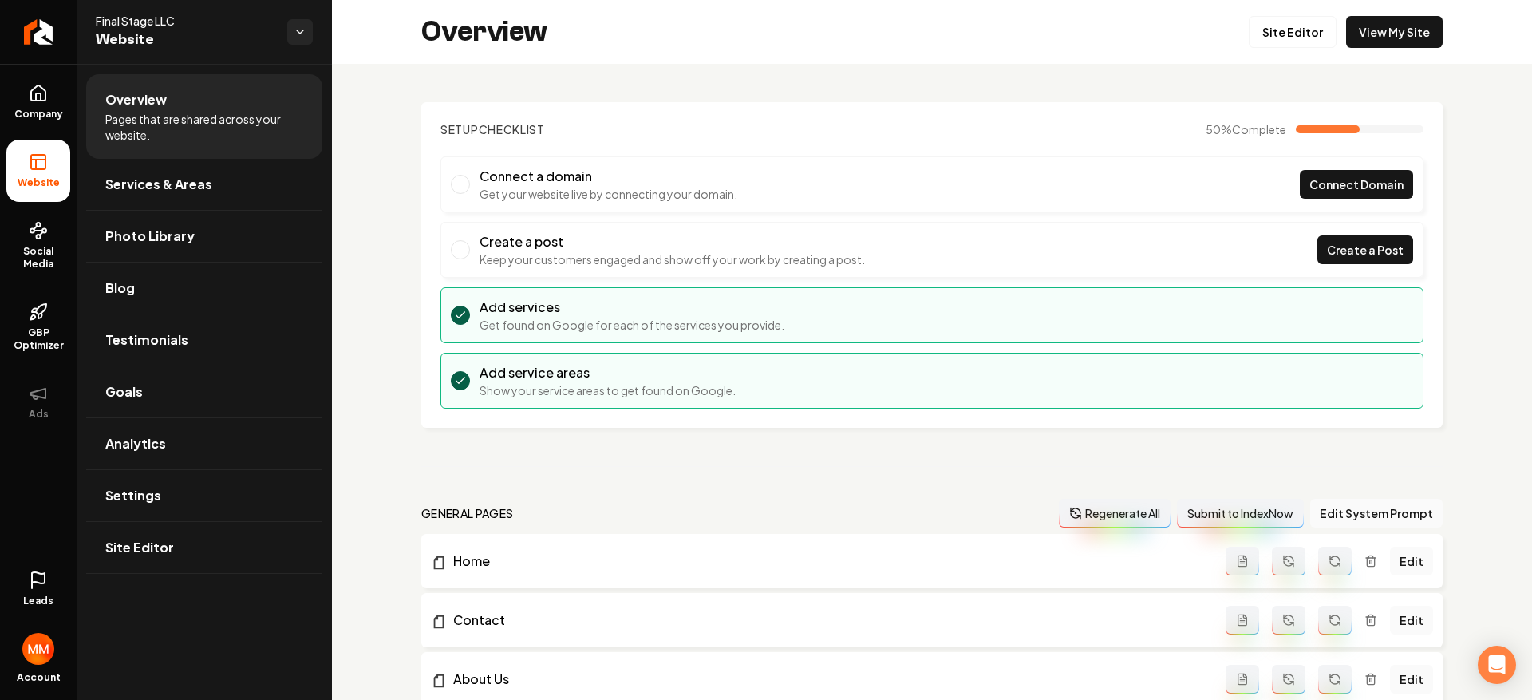
click at [1375, 50] on div "Overview Site Editor View My Site" at bounding box center [932, 32] width 1200 height 64
click at [1375, 45] on link "View My Site" at bounding box center [1394, 32] width 97 height 32
click at [171, 189] on span "Services & Areas" at bounding box center [158, 184] width 107 height 19
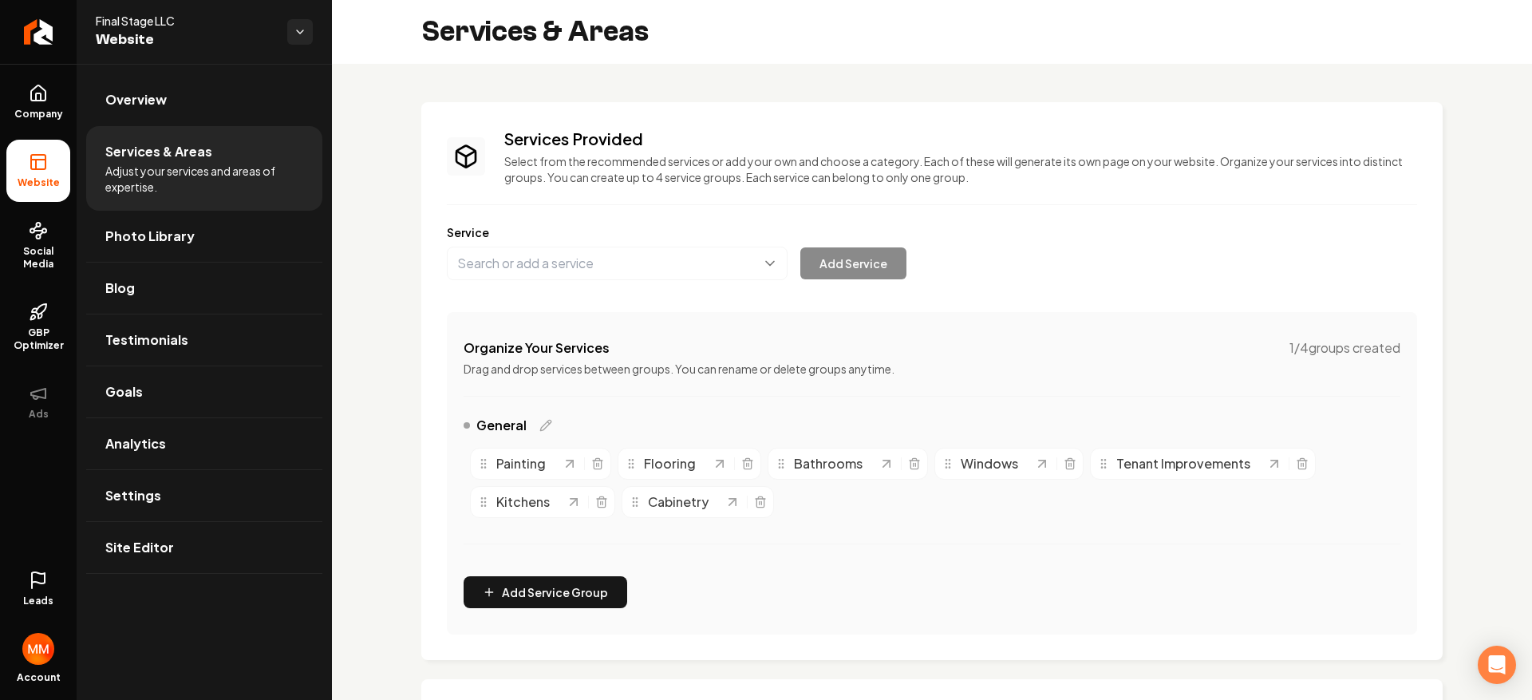
scroll to position [258, 0]
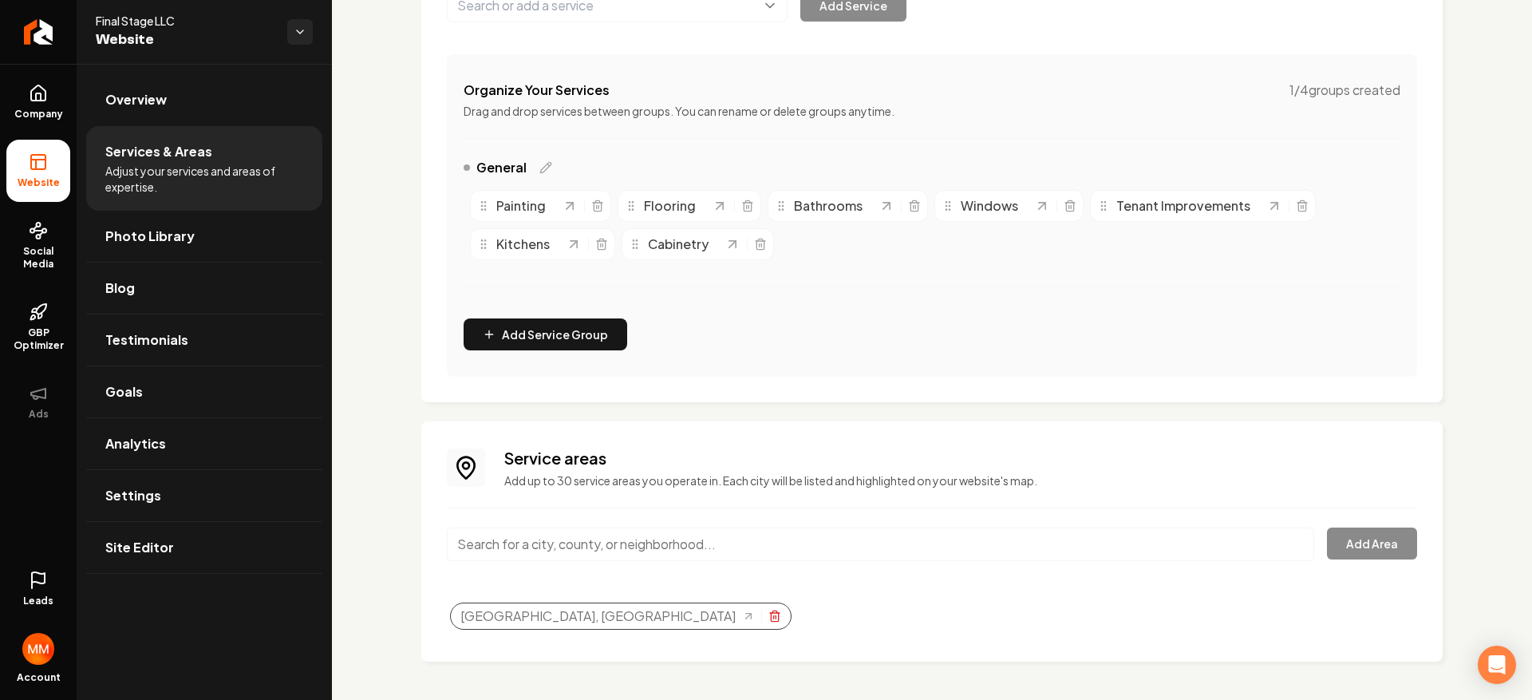
click at [768, 614] on icon "Selected tags" at bounding box center [774, 615] width 13 height 13
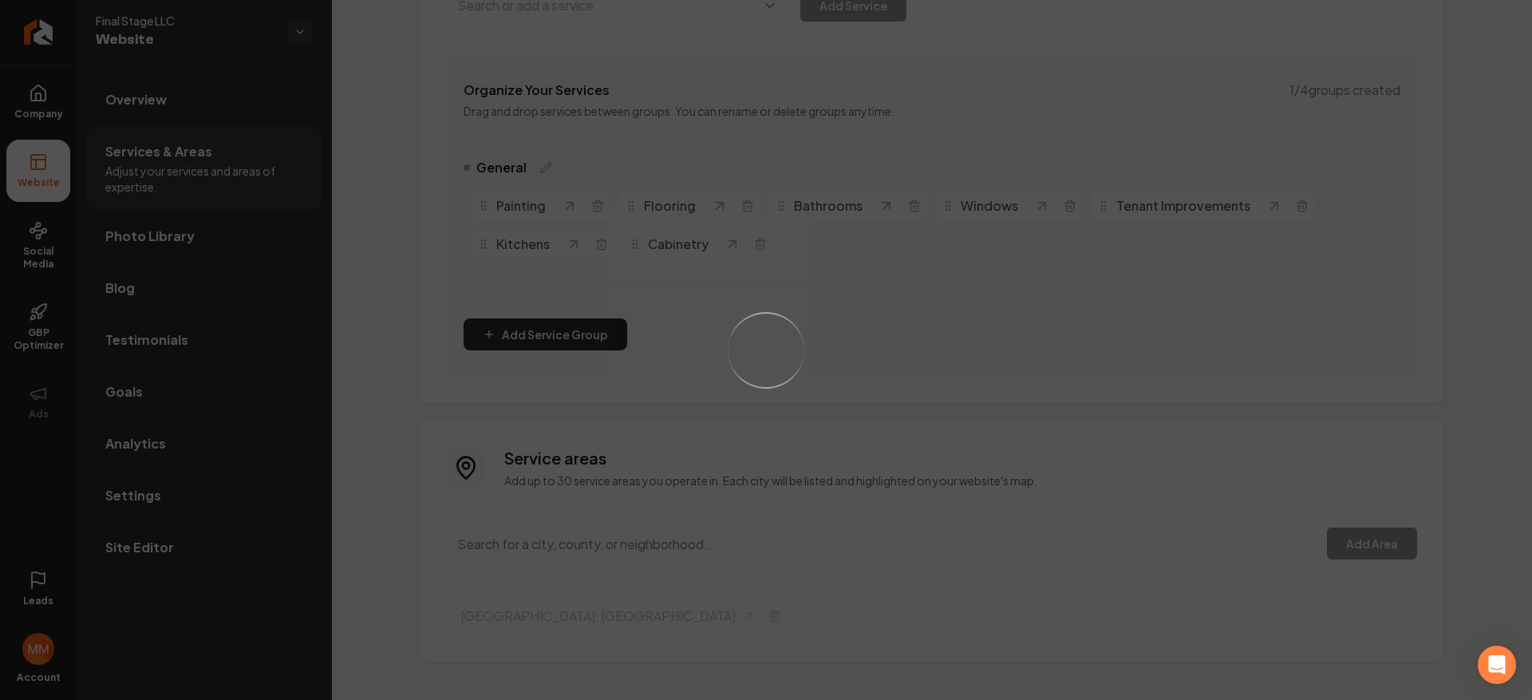
click at [645, 546] on div "Loading..." at bounding box center [766, 350] width 1532 height 700
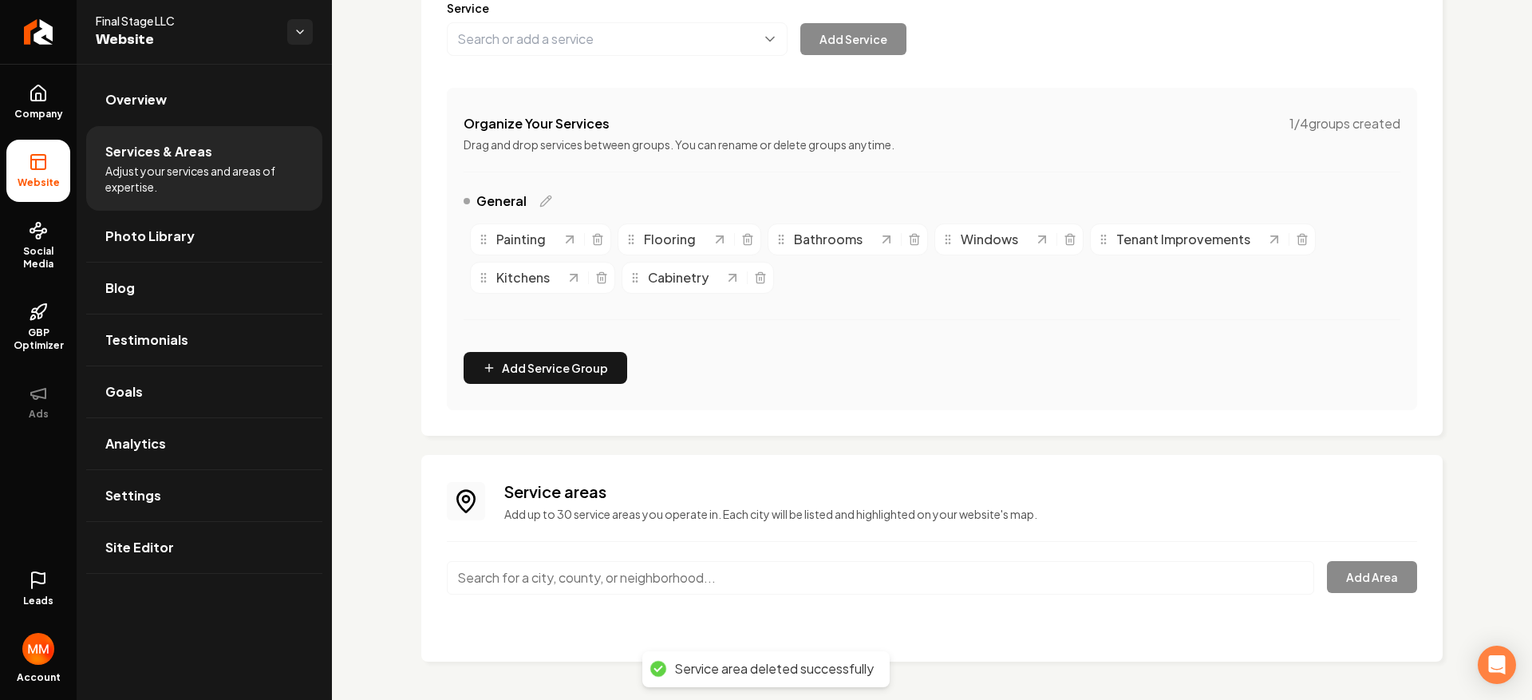
click at [645, 546] on div "Service areas Add up to 30 service areas you operate in. Each city will be list…" at bounding box center [932, 558] width 970 height 156
click at [634, 576] on input "Main content area" at bounding box center [880, 578] width 867 height 34
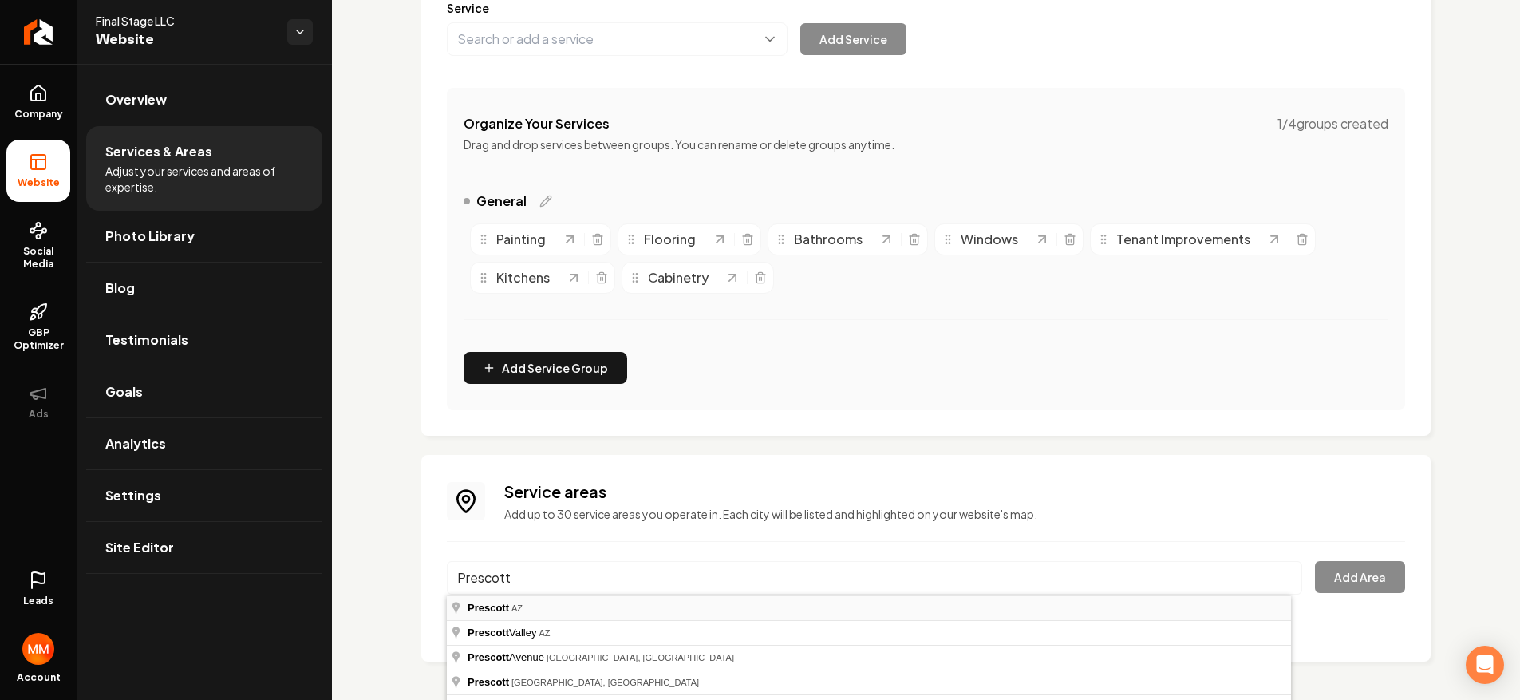
type input "[GEOGRAPHIC_DATA], [GEOGRAPHIC_DATA]"
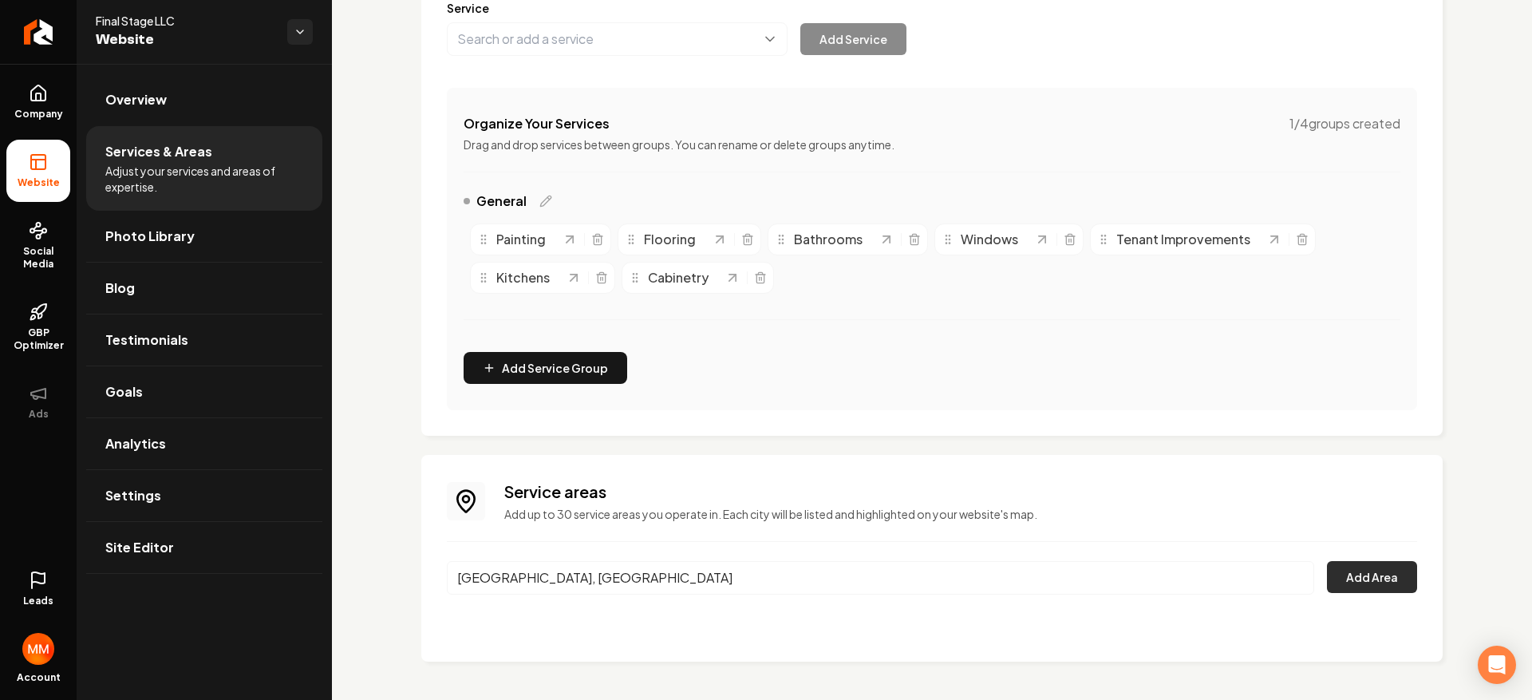
click at [1363, 577] on button "Add Area" at bounding box center [1372, 577] width 90 height 32
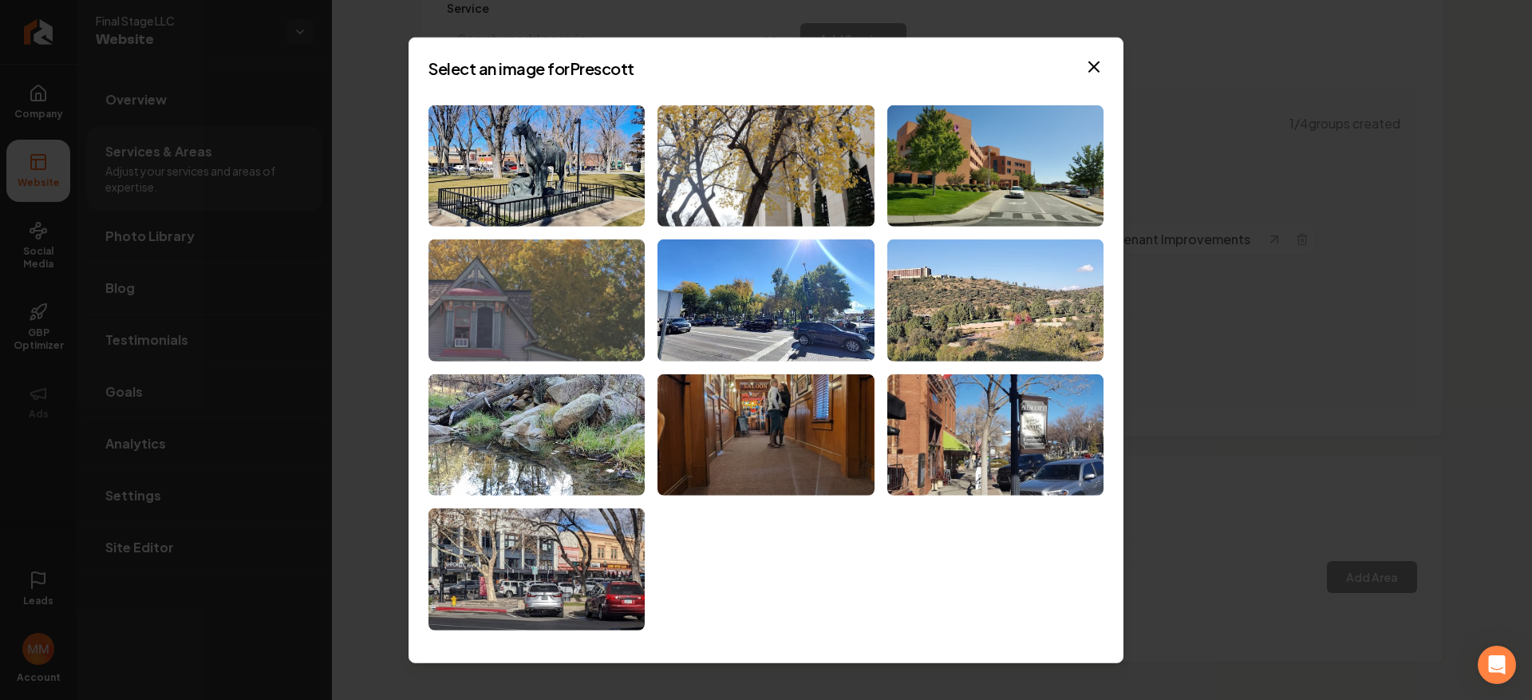
click at [570, 335] on img at bounding box center [536, 300] width 216 height 122
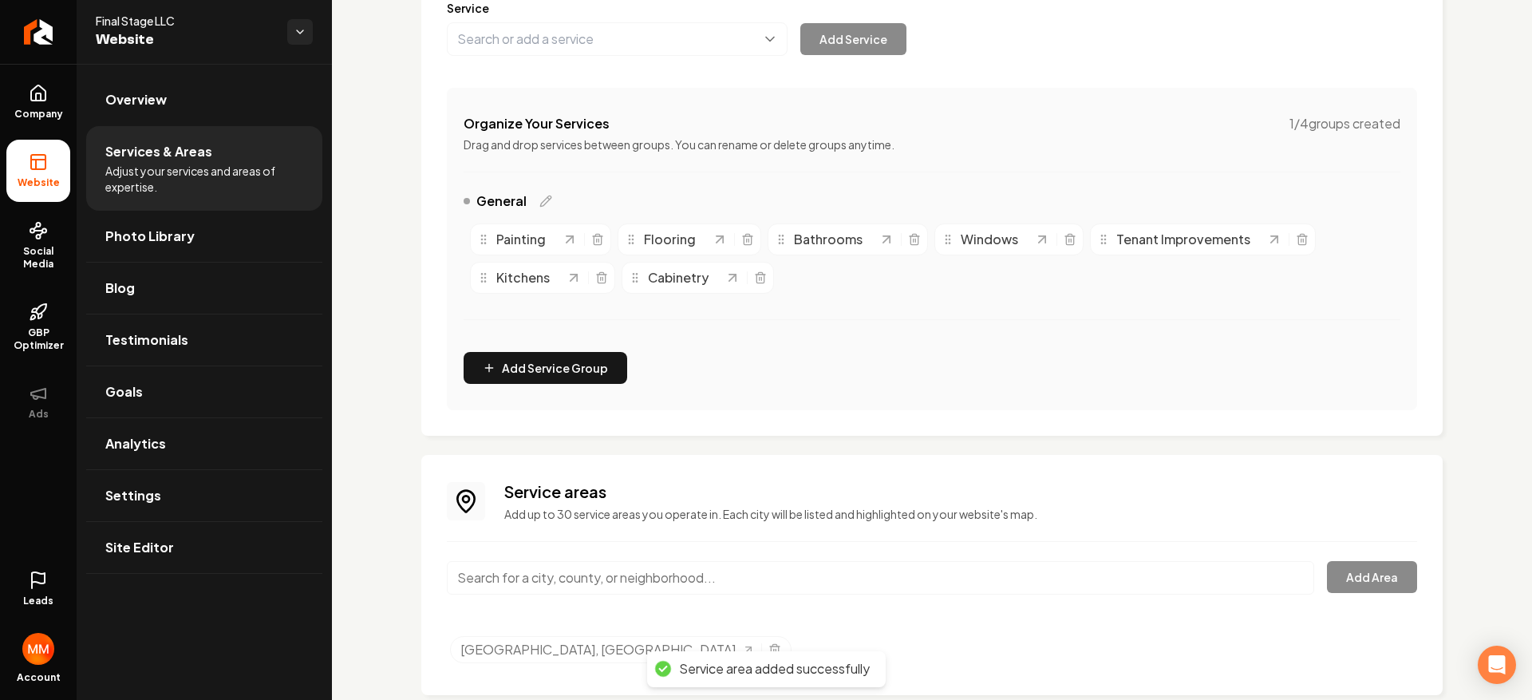
click at [760, 587] on input "Main content area" at bounding box center [880, 578] width 867 height 34
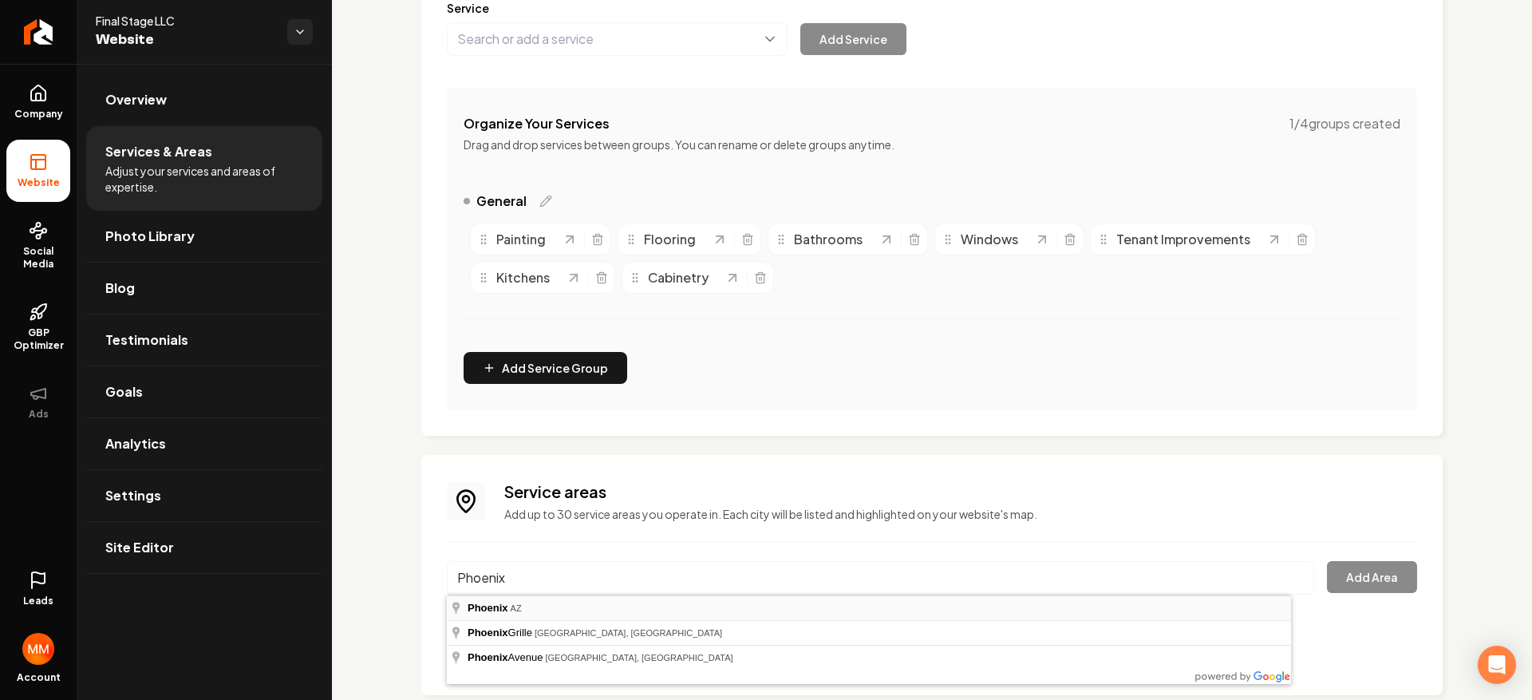
type input "[GEOGRAPHIC_DATA], [GEOGRAPHIC_DATA]"
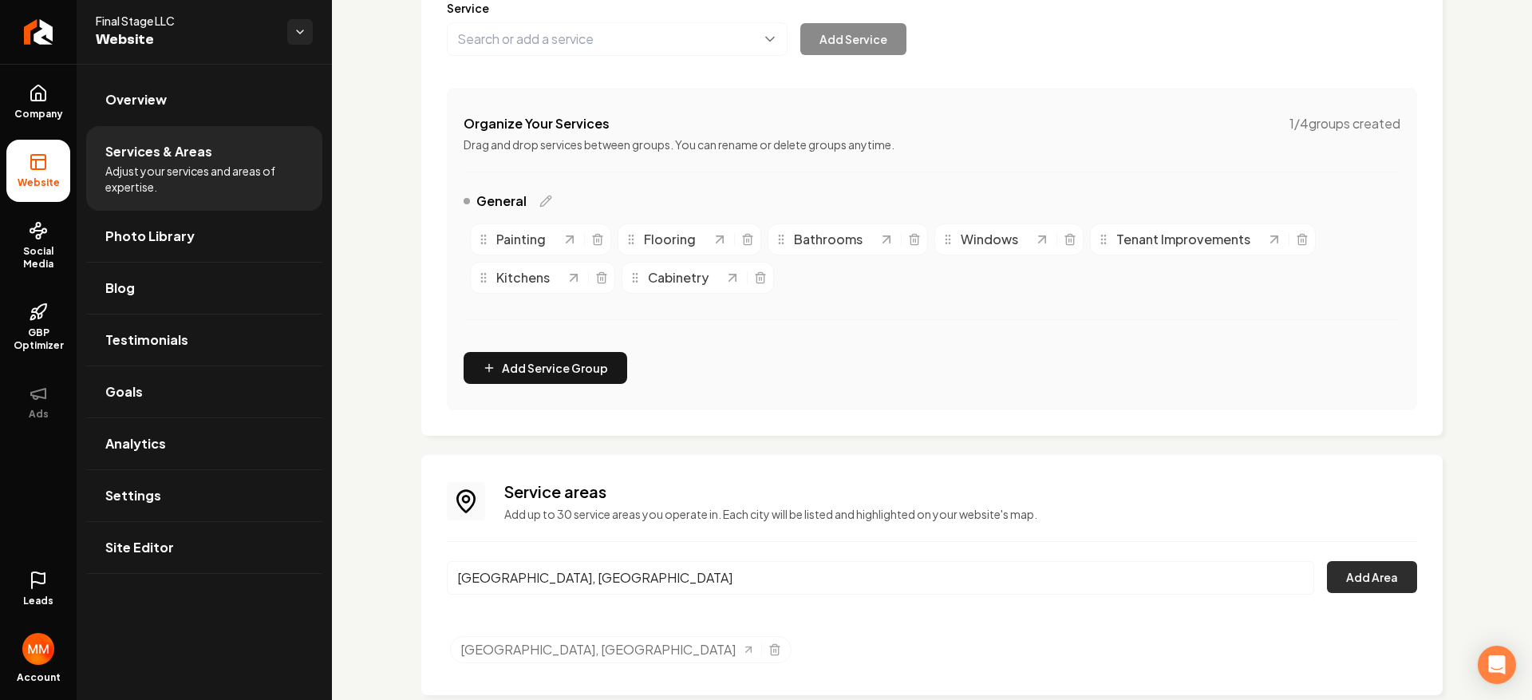
click at [1371, 570] on button "Add Area" at bounding box center [1372, 577] width 90 height 32
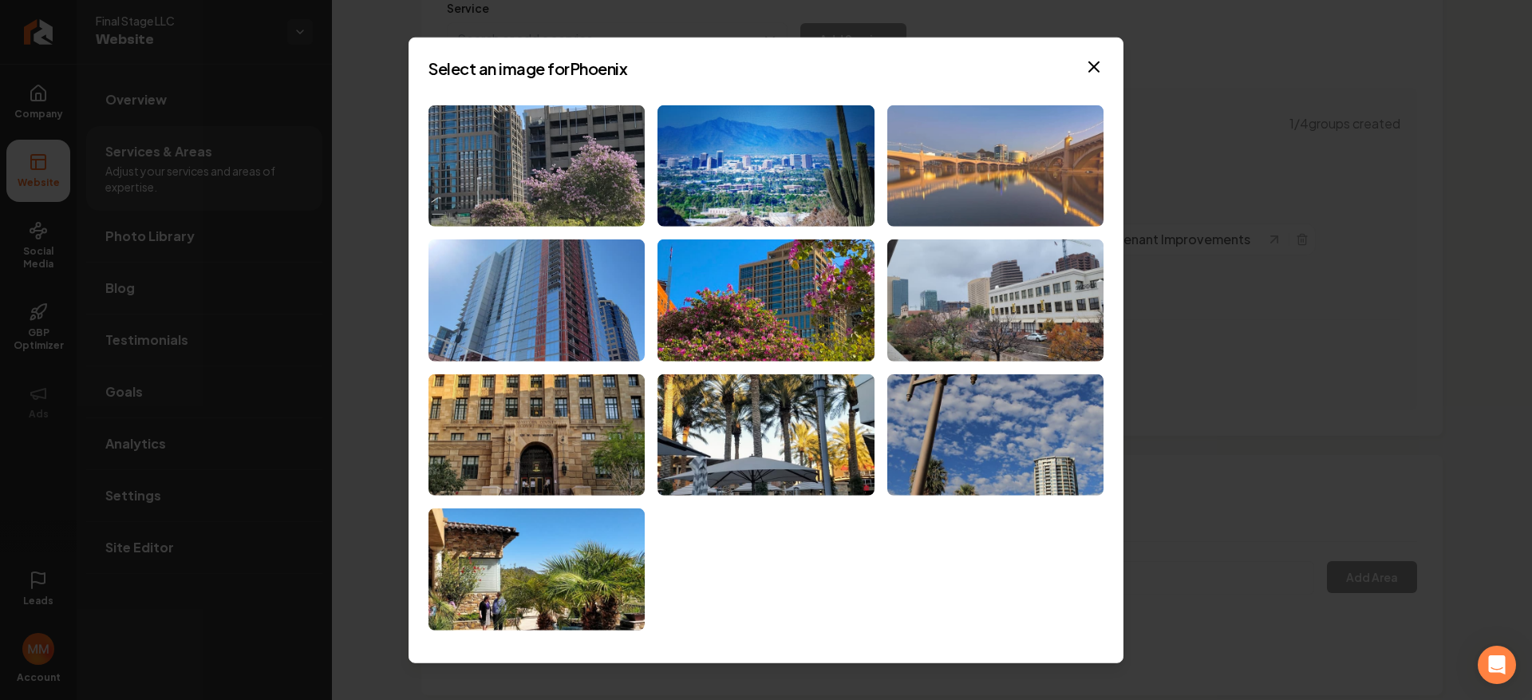
click at [1008, 188] on img at bounding box center [995, 166] width 216 height 122
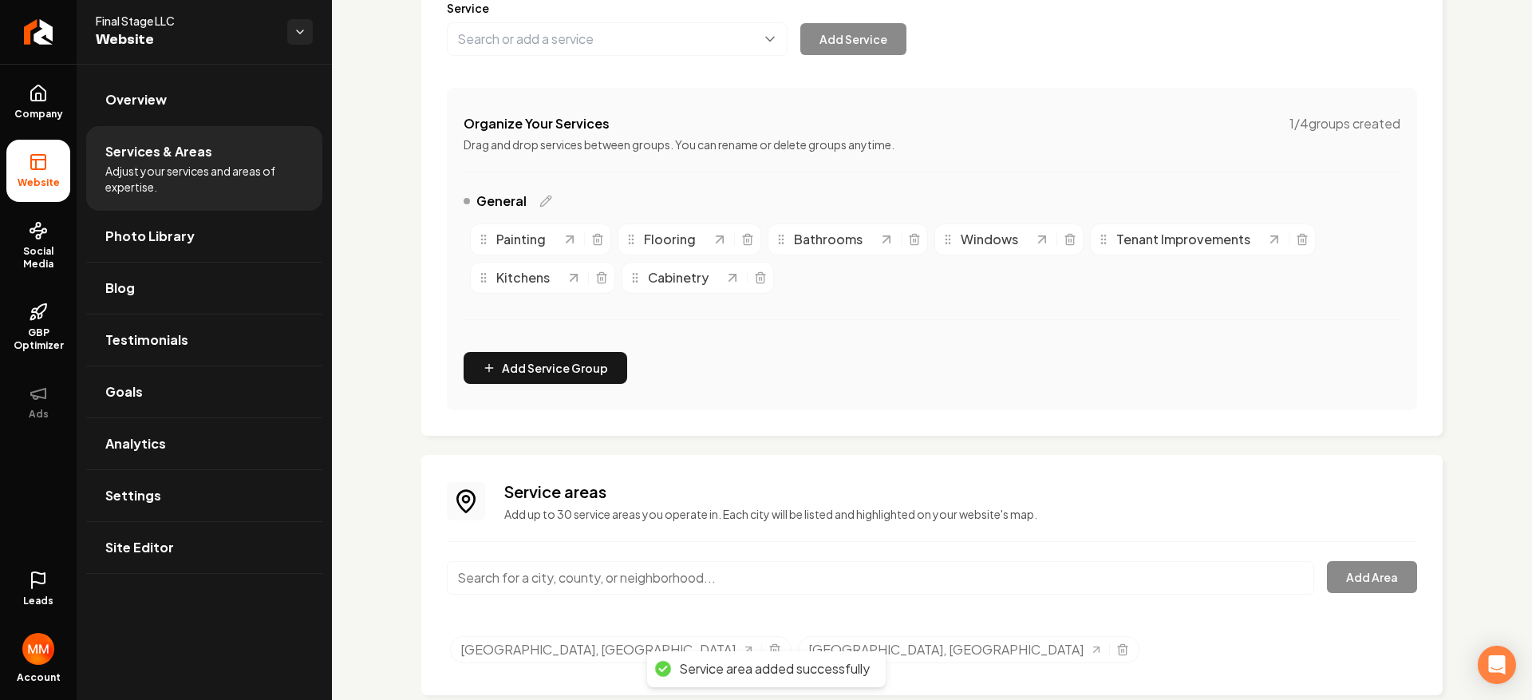
click at [664, 580] on input "Main content area" at bounding box center [880, 578] width 867 height 34
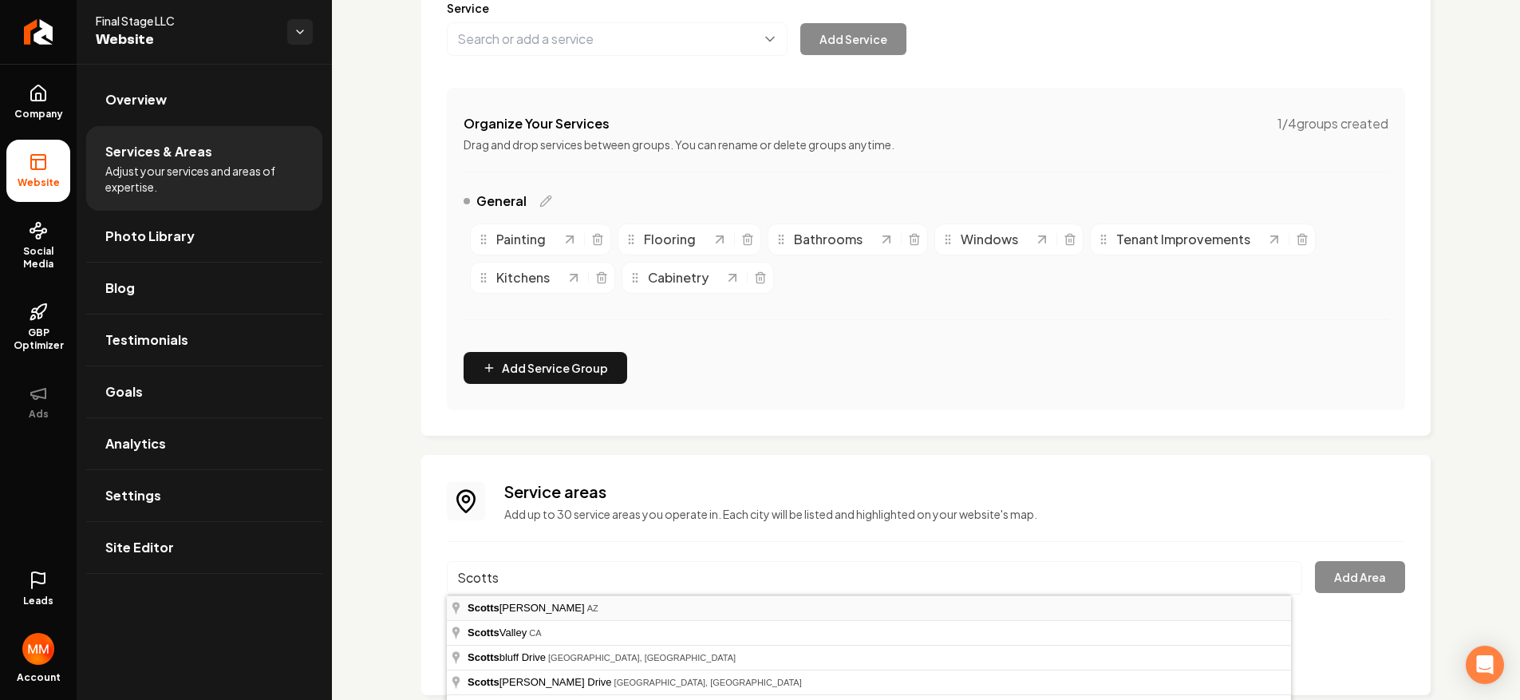
type input "Scottsdale, [GEOGRAPHIC_DATA]"
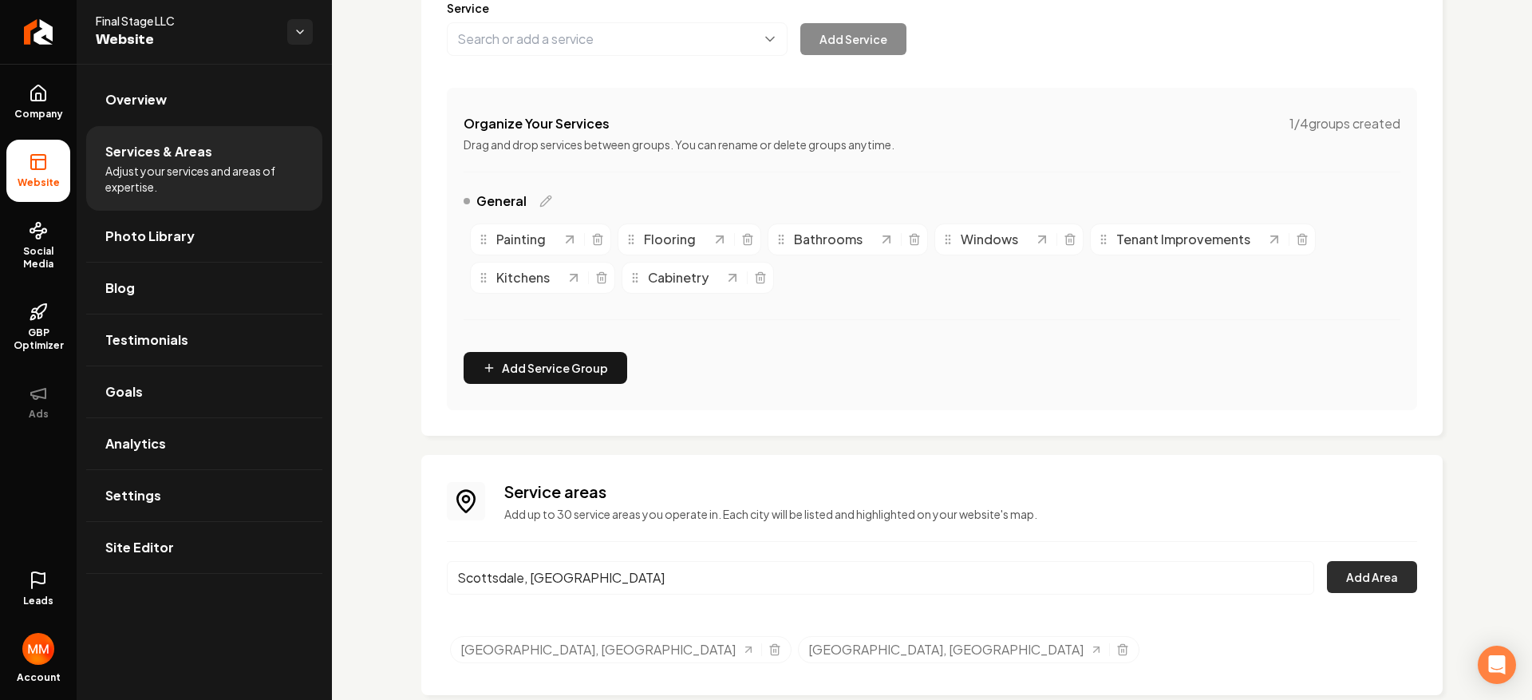
click at [1365, 569] on button "Add Area" at bounding box center [1372, 577] width 90 height 32
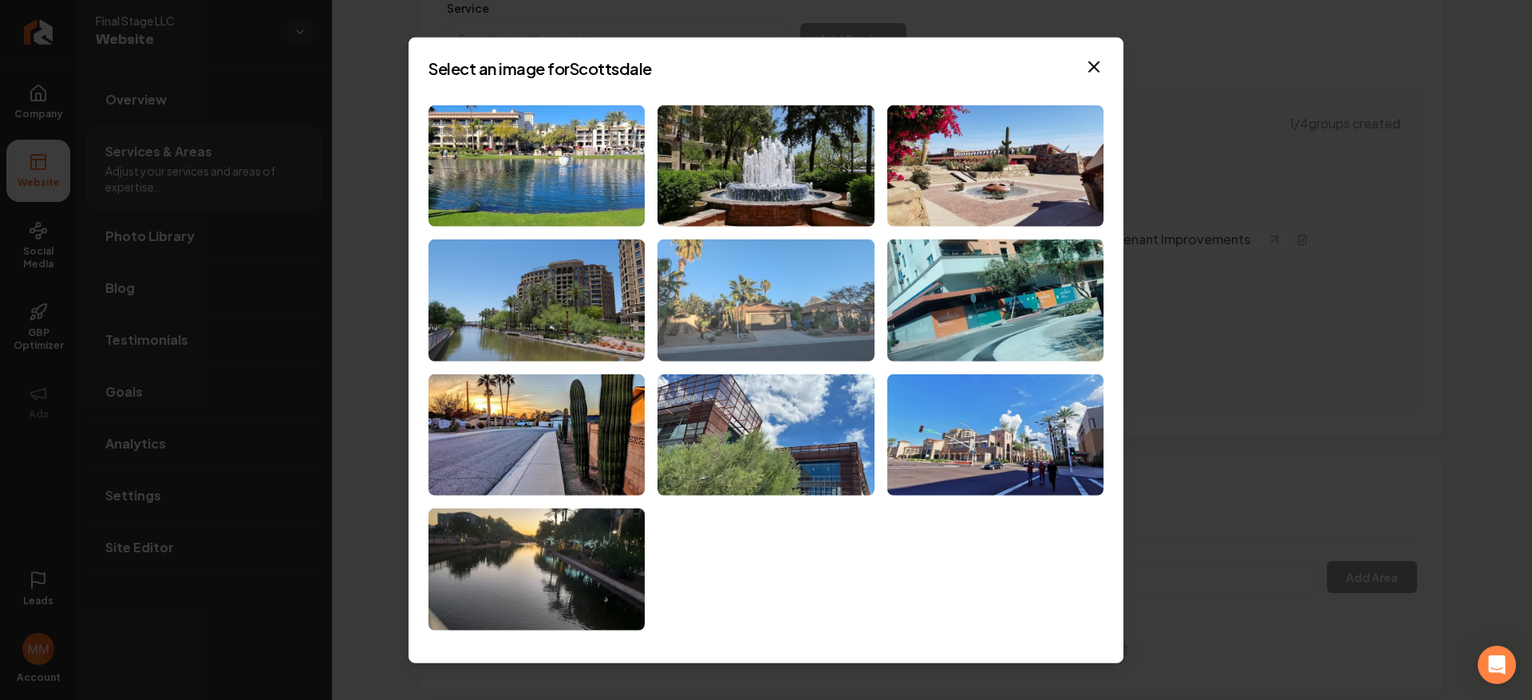
click at [740, 301] on img at bounding box center [765, 300] width 216 height 122
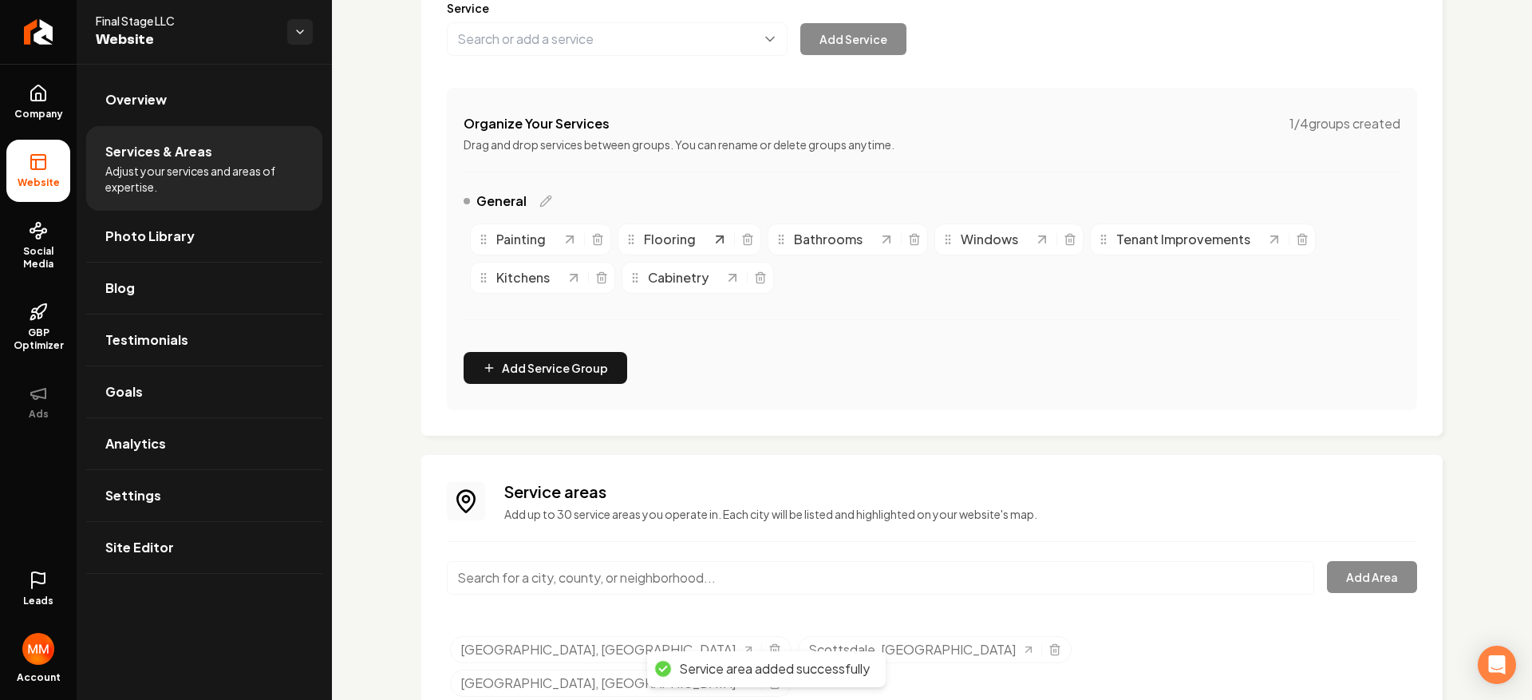
click at [717, 239] on icon "Main content area" at bounding box center [719, 239] width 6 height 6
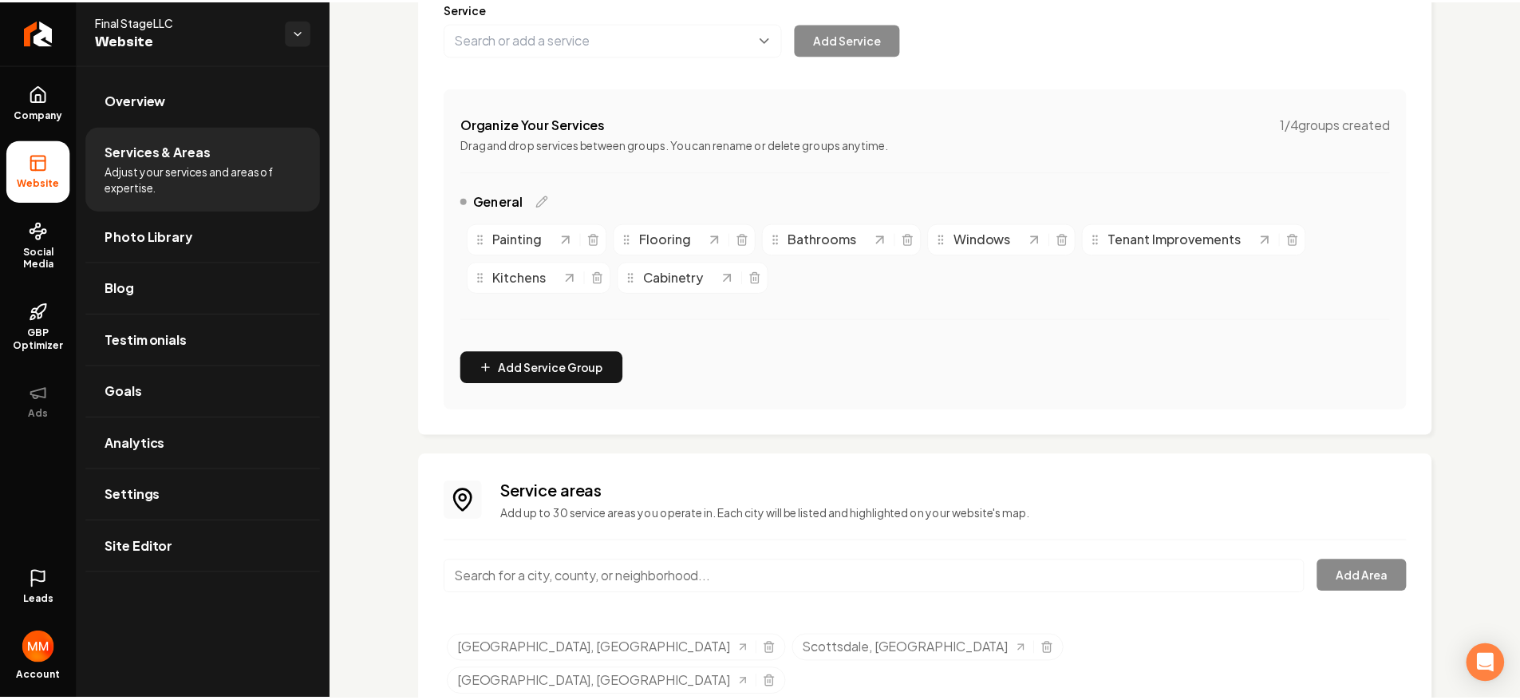
scroll to position [0, 0]
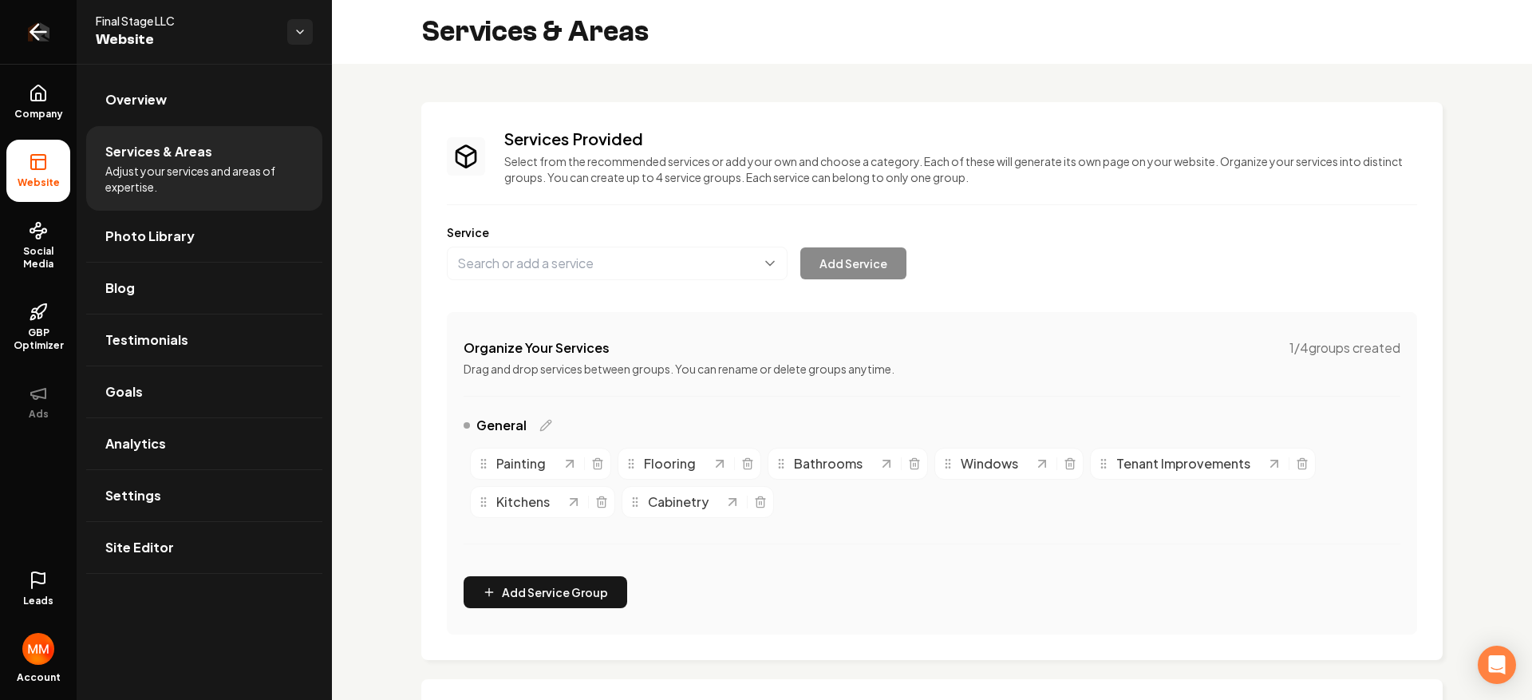
click at [45, 37] on icon "Return to dashboard" at bounding box center [39, 32] width 26 height 26
